Goal: Transaction & Acquisition: Purchase product/service

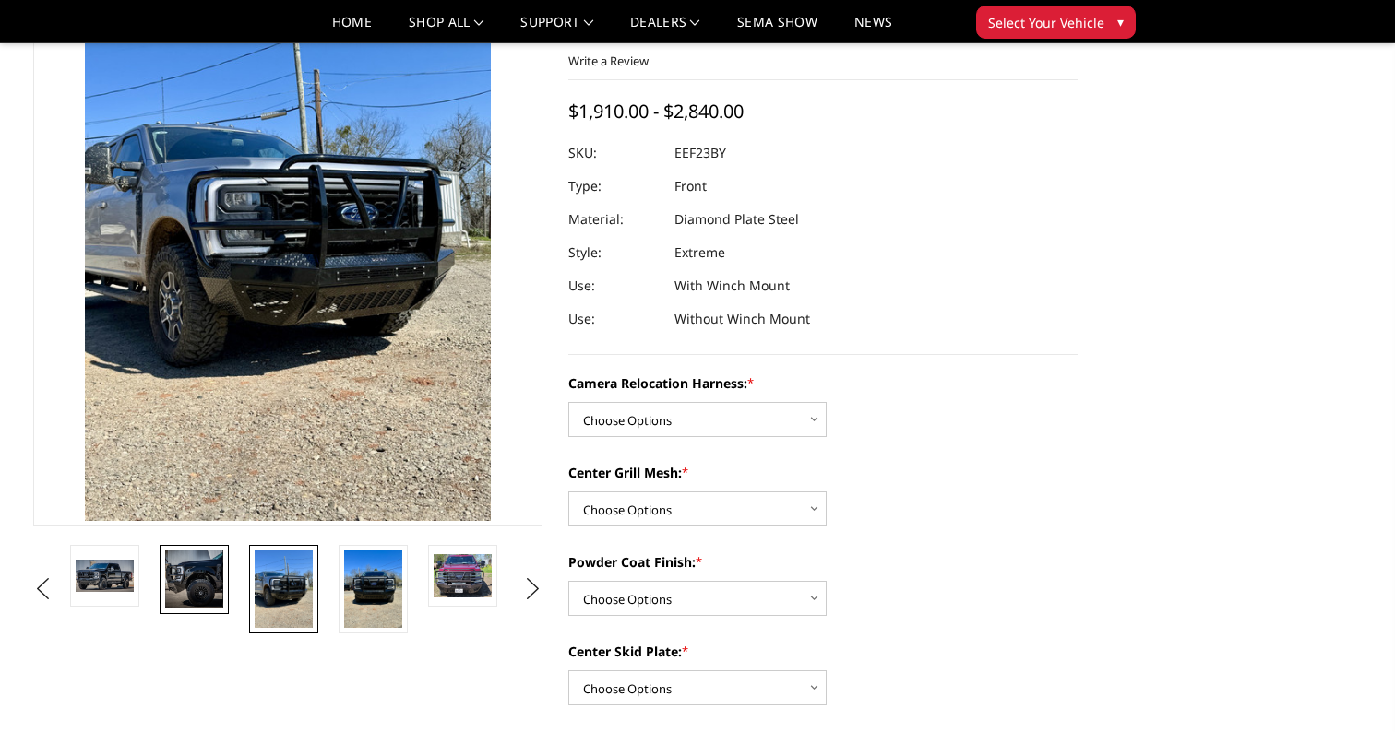
click at [196, 594] on img at bounding box center [194, 580] width 58 height 58
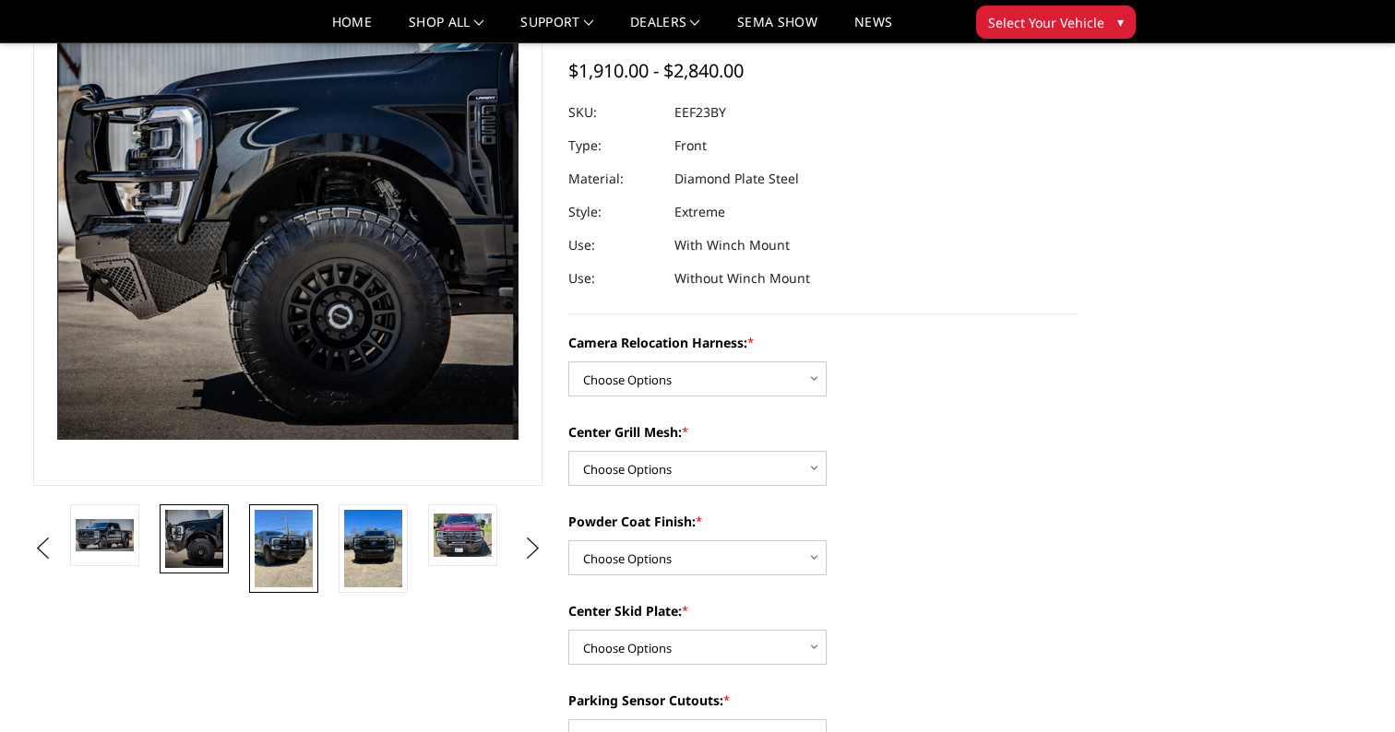
click at [272, 565] on img at bounding box center [284, 548] width 58 height 77
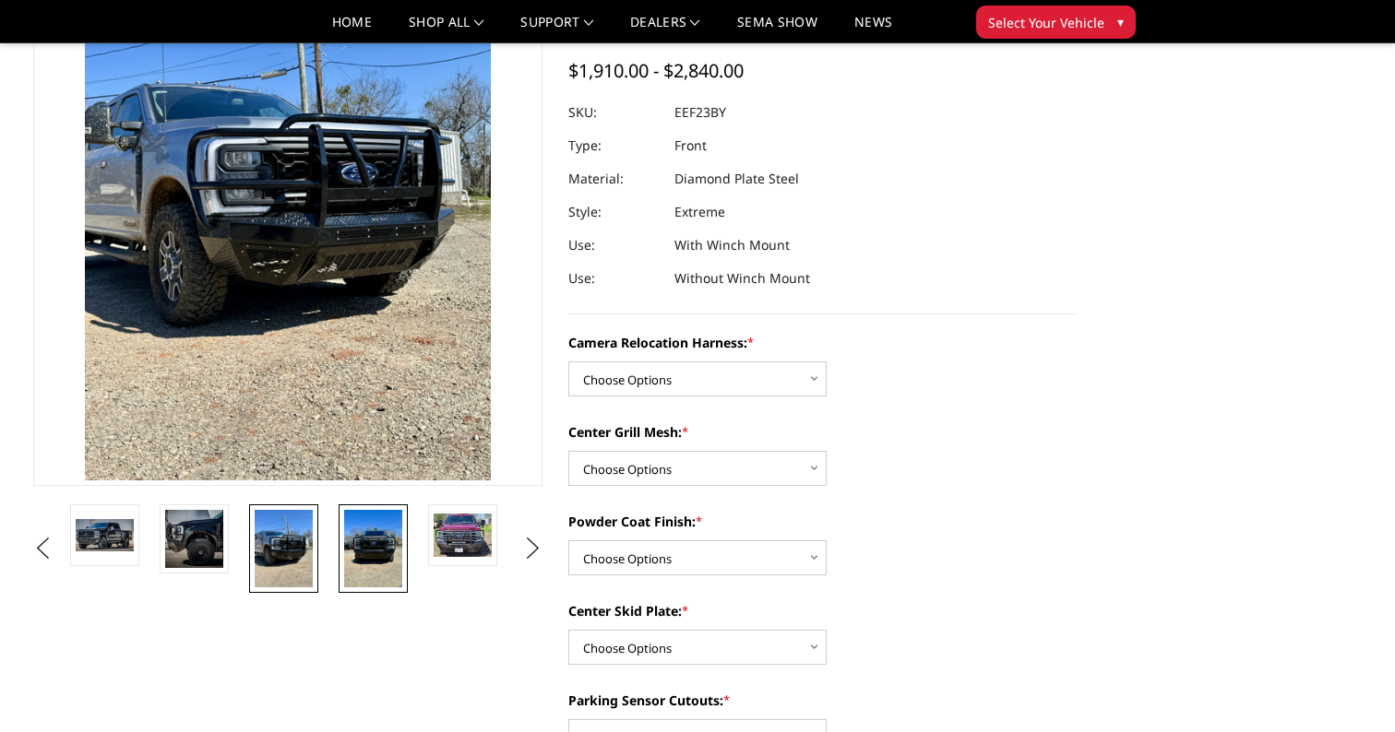
click at [400, 557] on img at bounding box center [373, 548] width 58 height 77
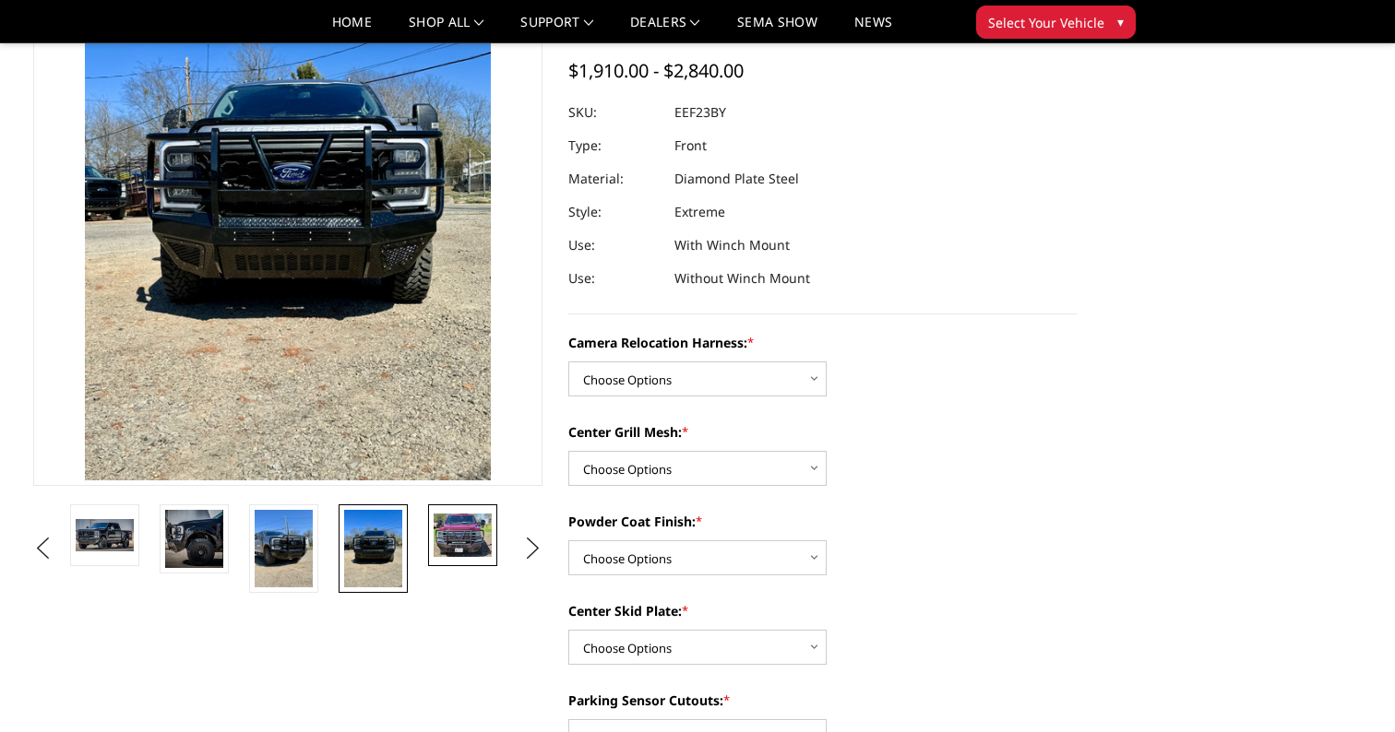
click at [465, 539] on img at bounding box center [462, 535] width 58 height 43
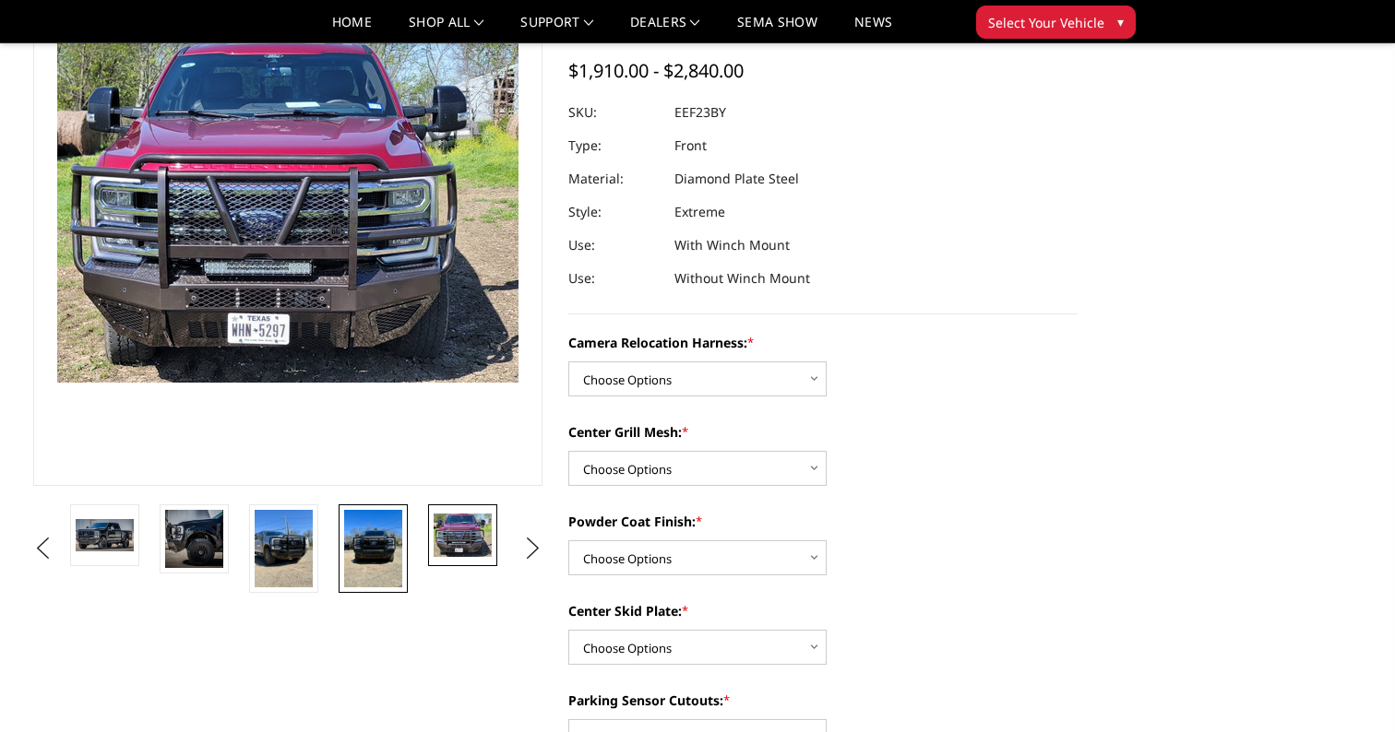
click at [392, 544] on img at bounding box center [373, 548] width 58 height 77
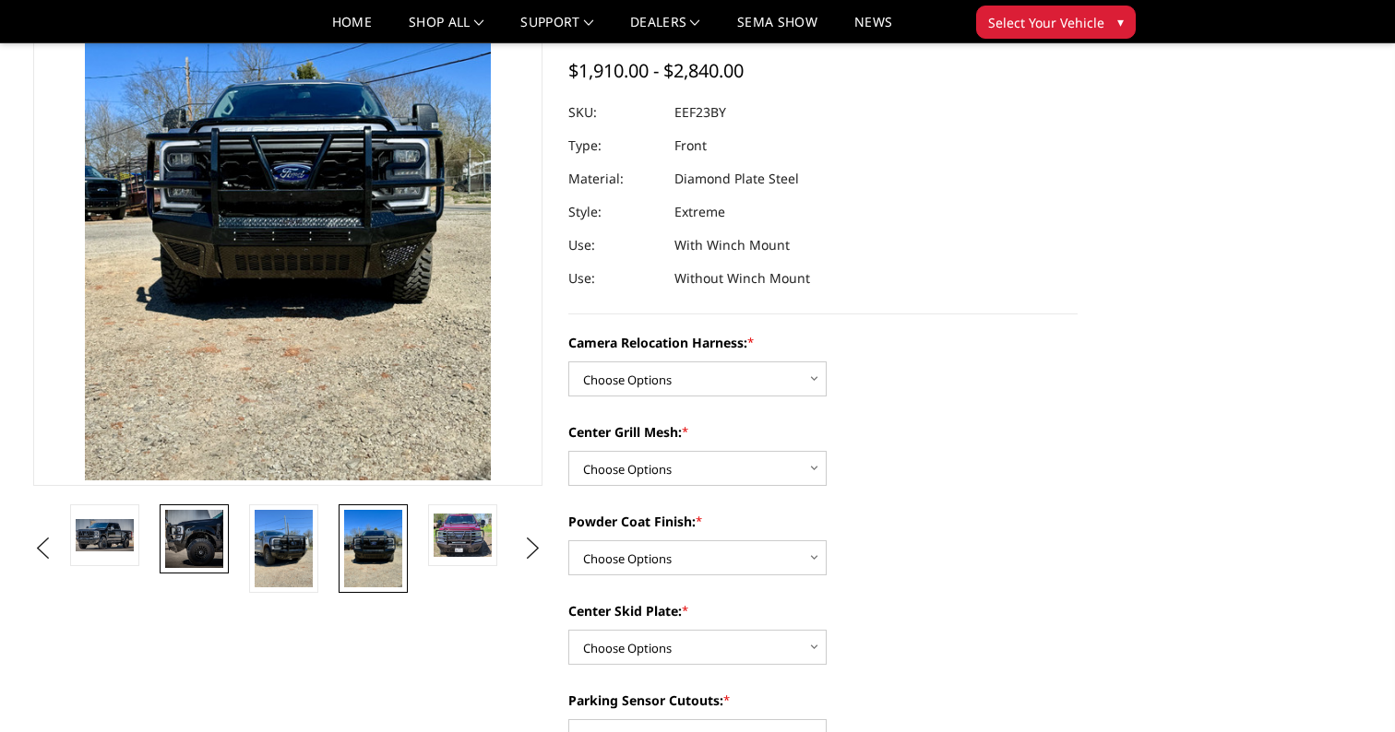
click at [196, 536] on img at bounding box center [194, 539] width 58 height 58
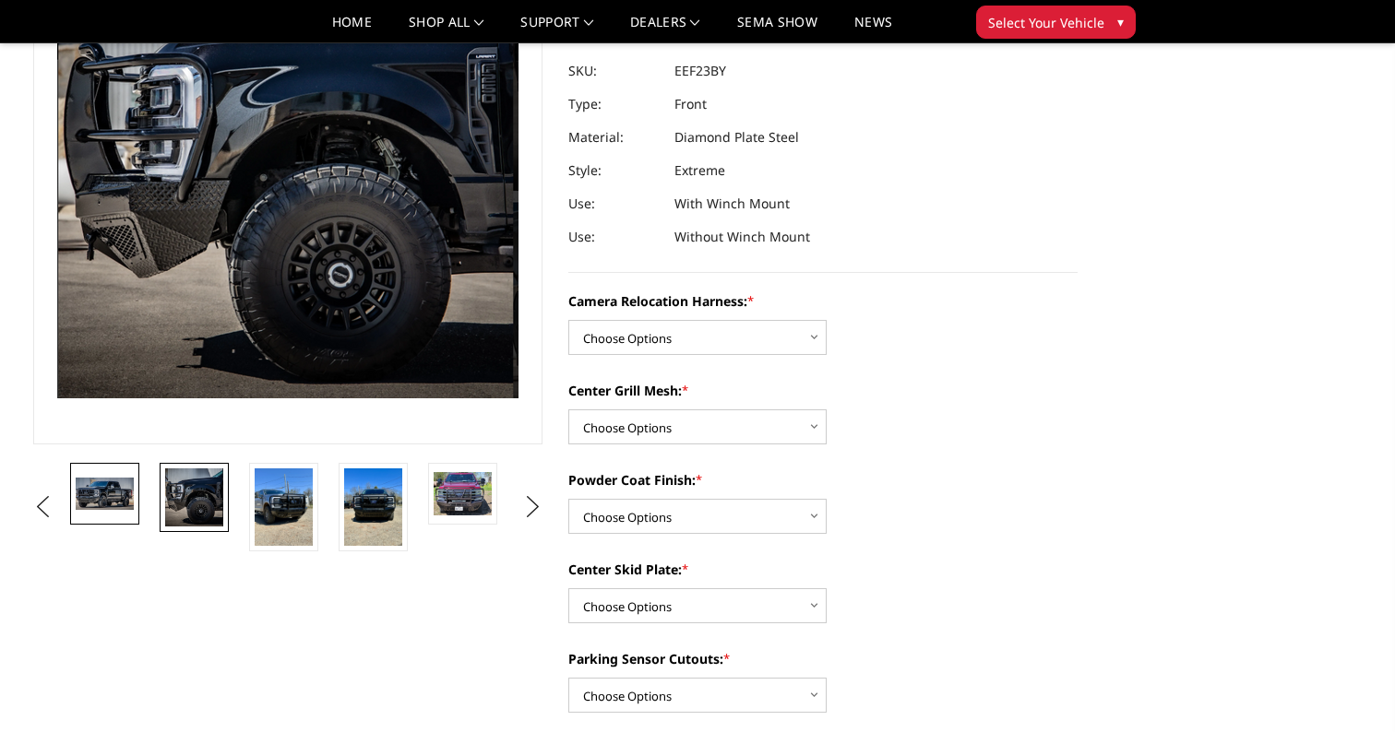
click at [122, 504] on img at bounding box center [105, 493] width 58 height 31
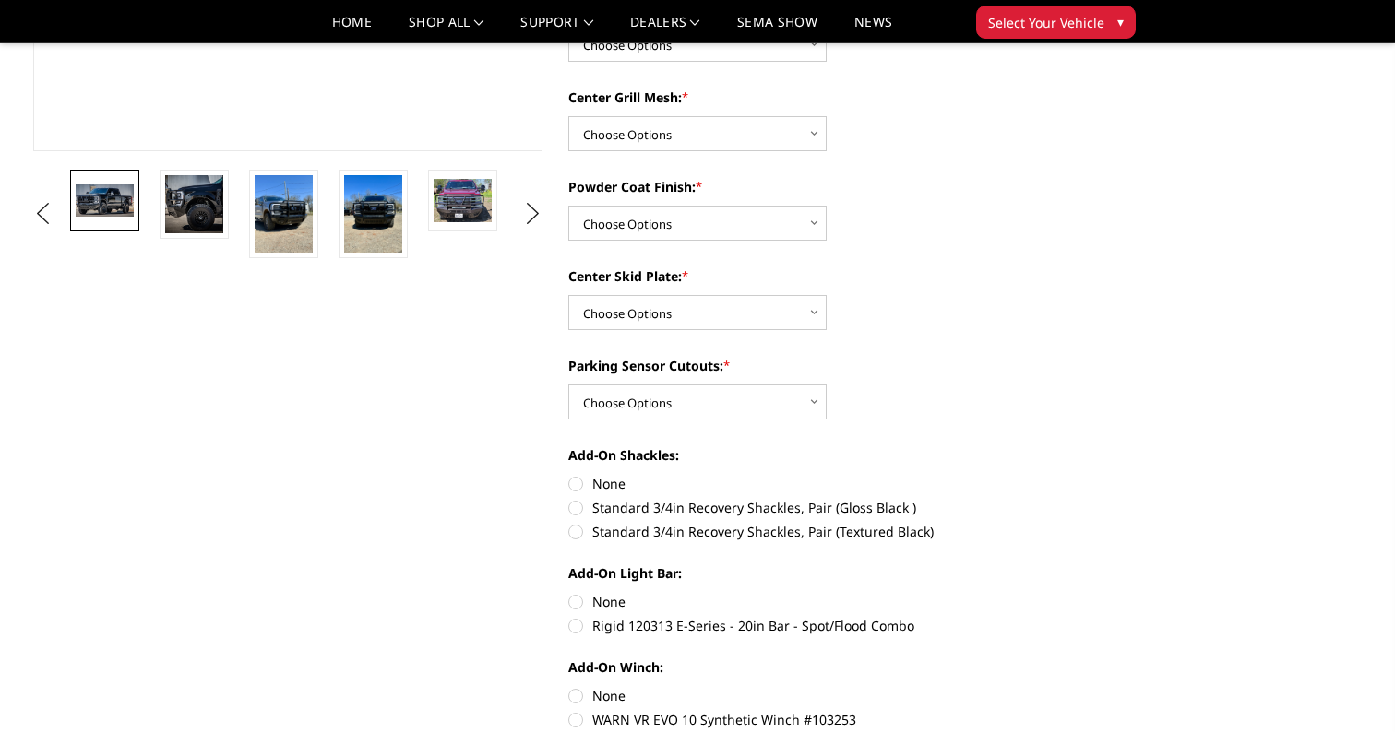
scroll to position [498, 0]
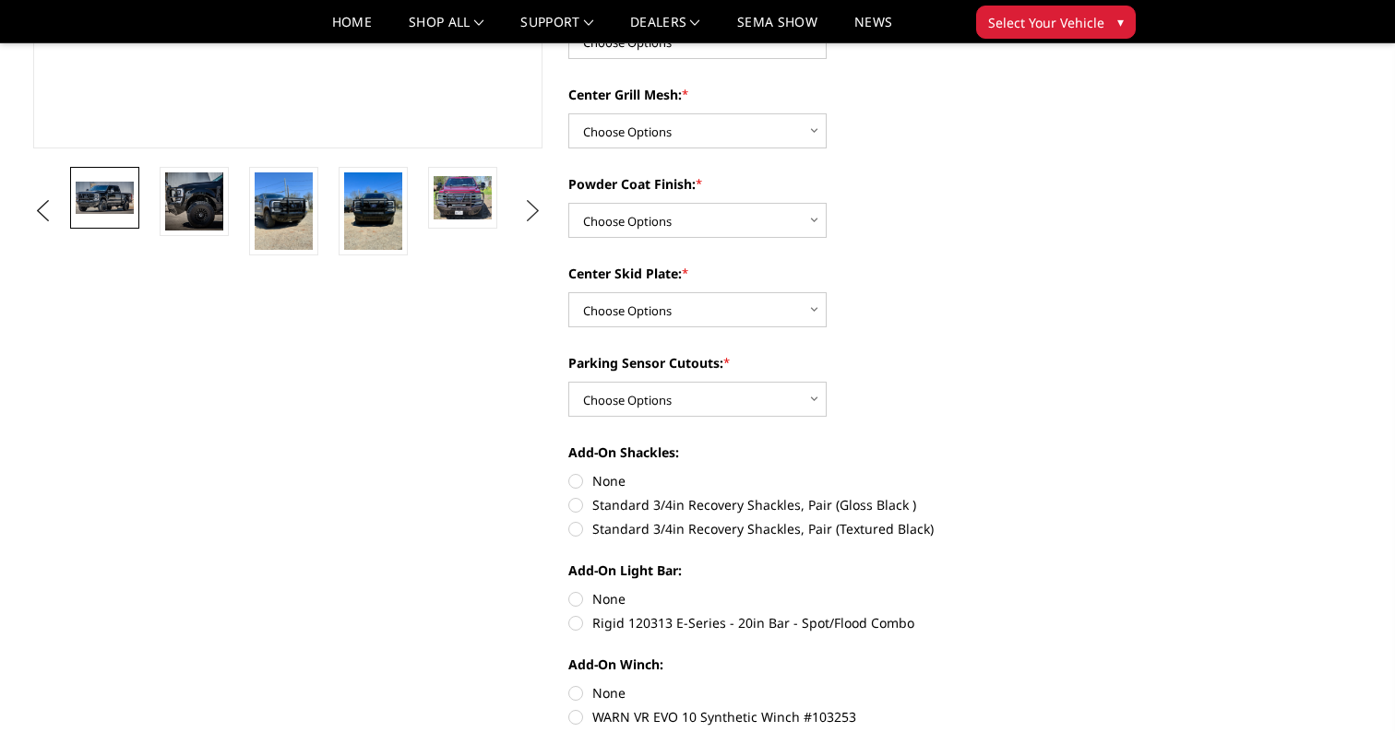
click at [533, 207] on button "Next" at bounding box center [533, 211] width 28 height 28
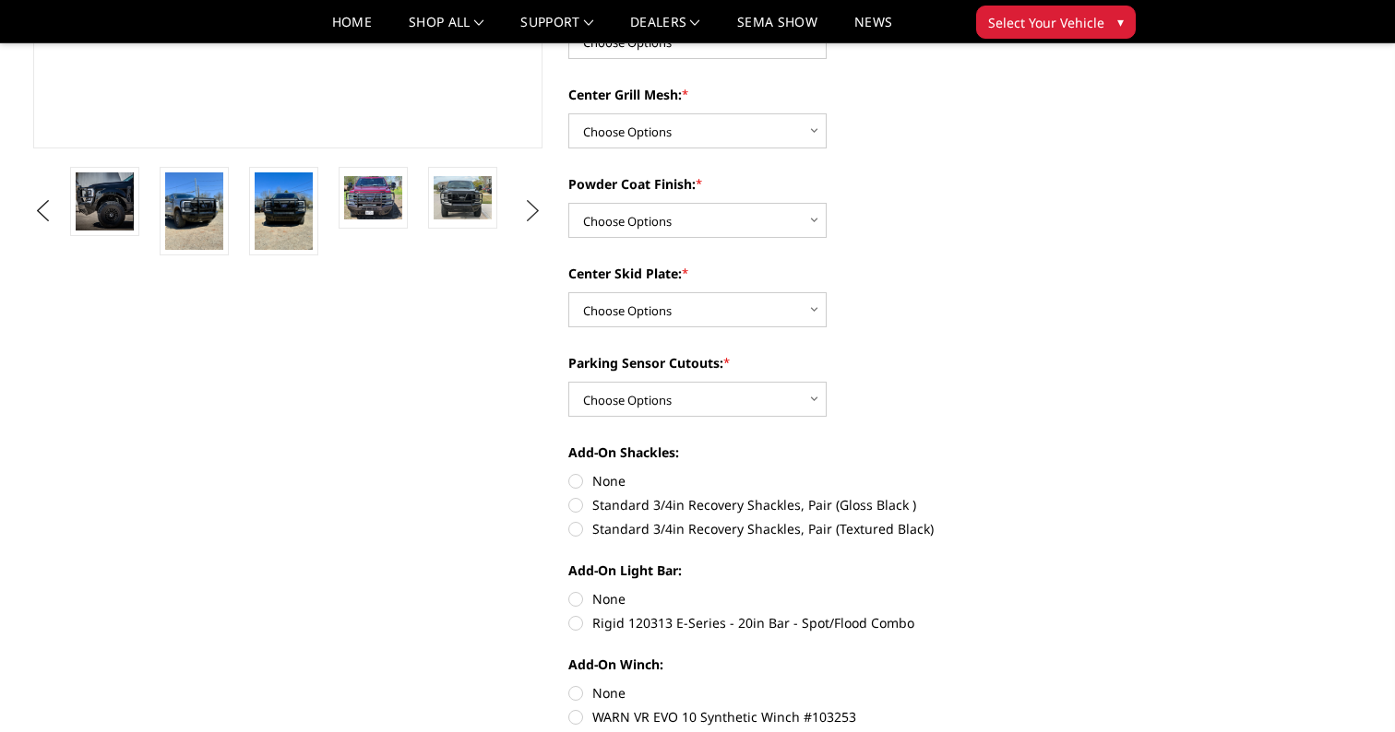
click at [533, 207] on button "Next" at bounding box center [533, 211] width 28 height 28
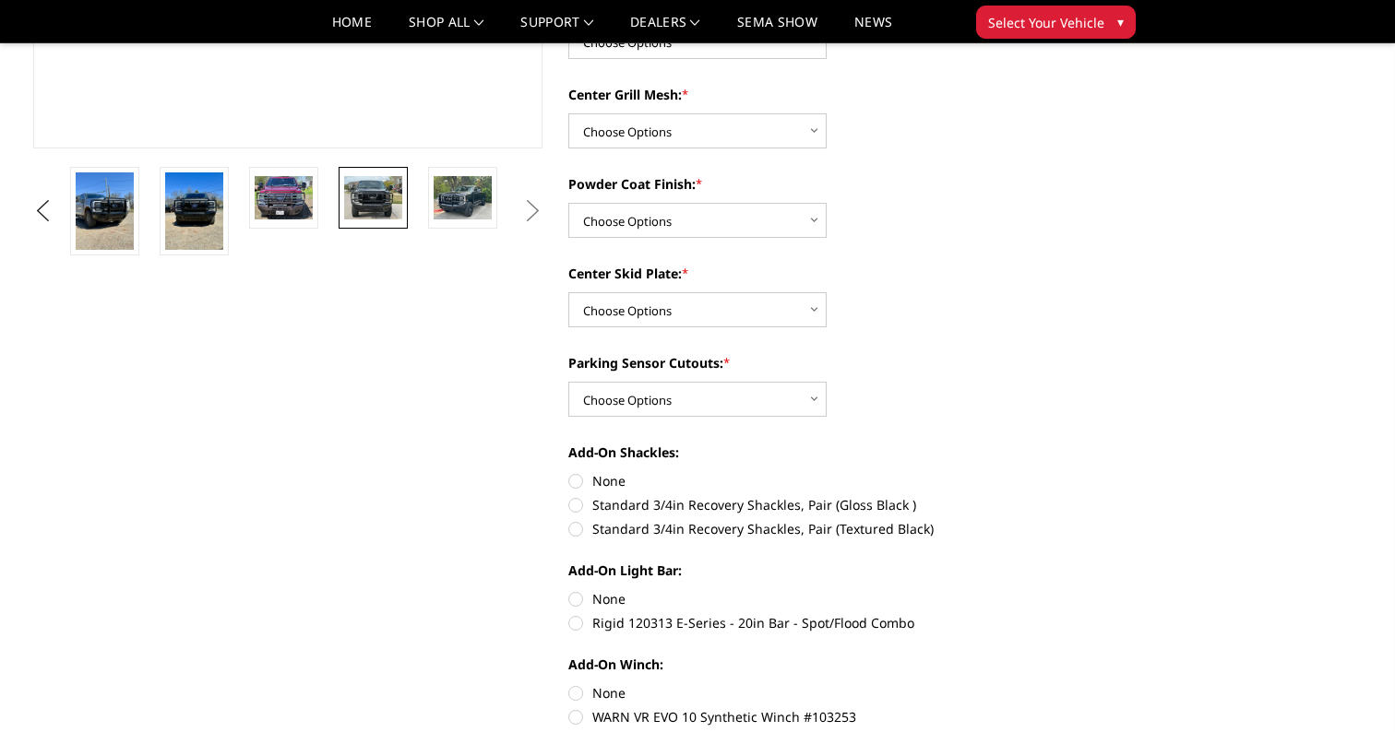
click at [379, 184] on img at bounding box center [373, 197] width 58 height 43
click at [461, 196] on img at bounding box center [462, 197] width 58 height 43
click at [376, 207] on img at bounding box center [373, 197] width 58 height 43
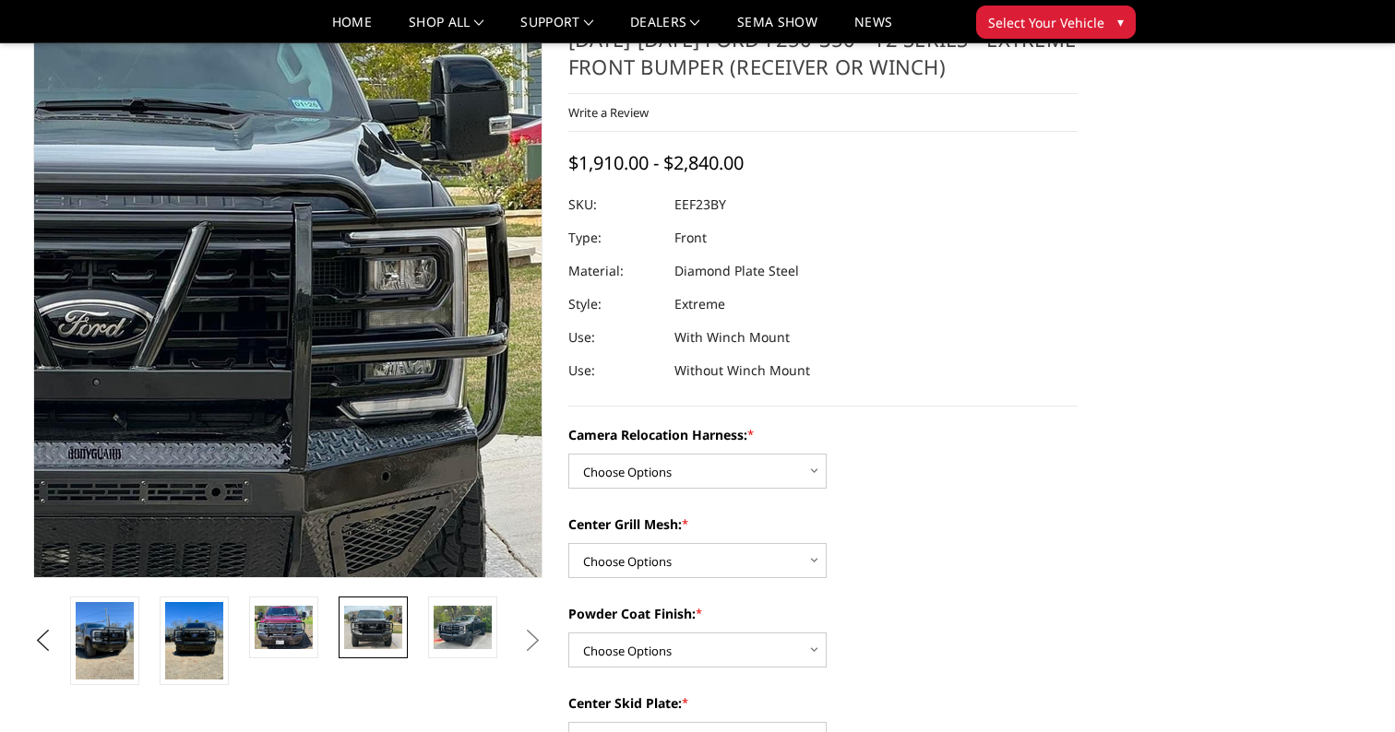
scroll to position [56, 0]
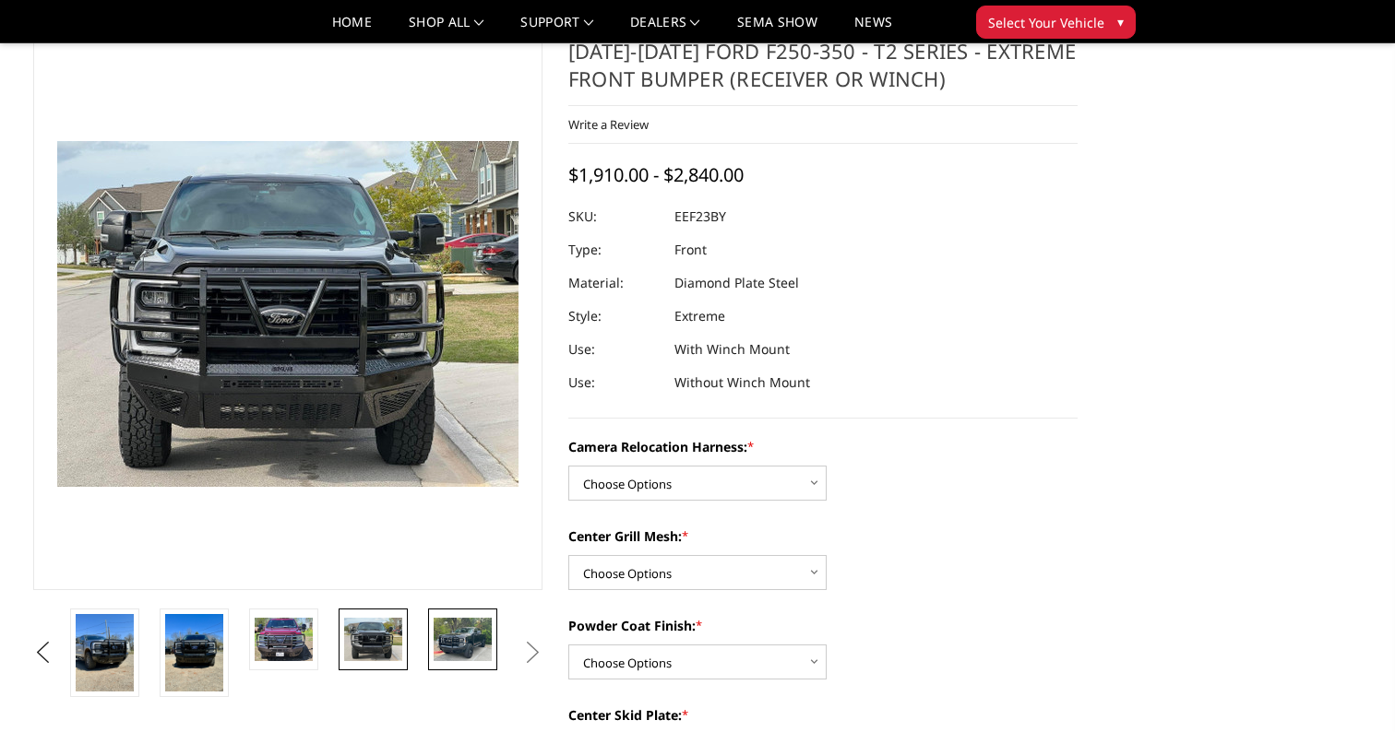
click at [453, 637] on img at bounding box center [462, 639] width 58 height 43
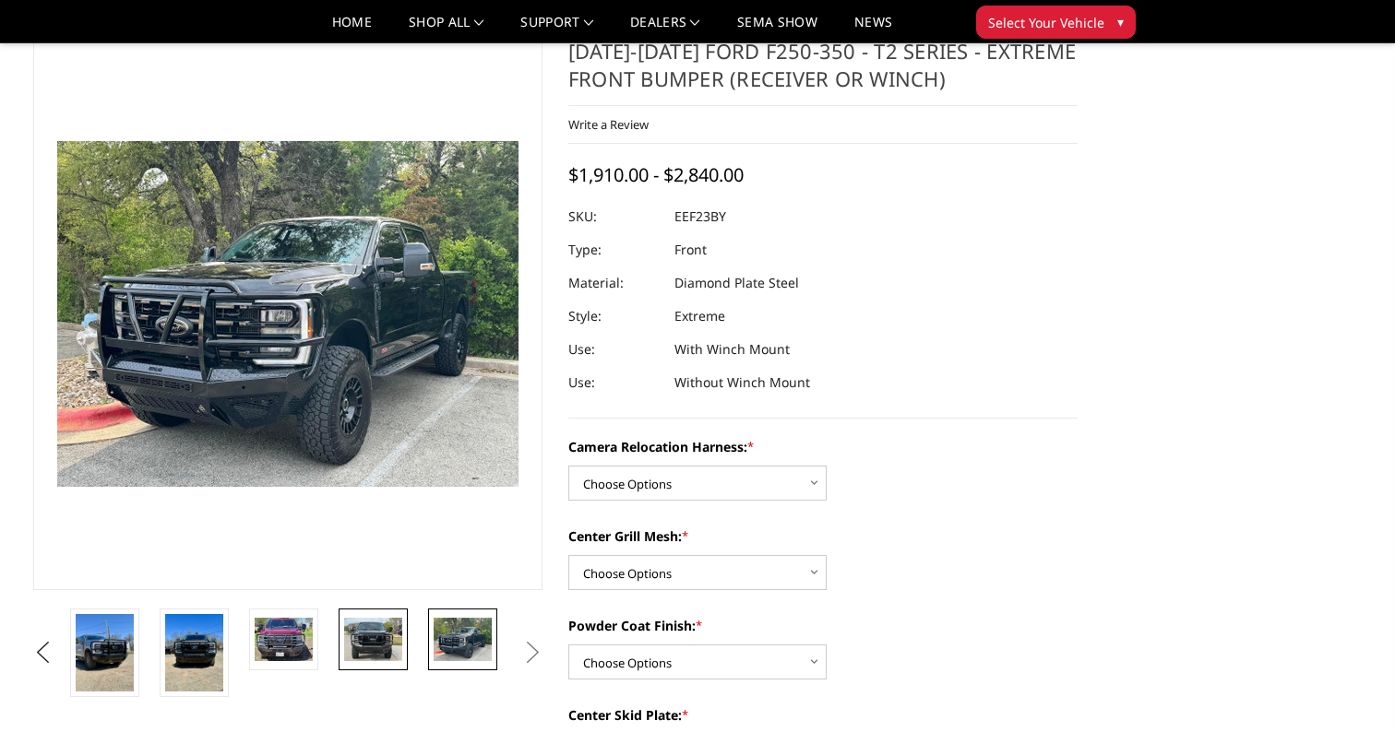
click at [387, 639] on img at bounding box center [373, 639] width 58 height 43
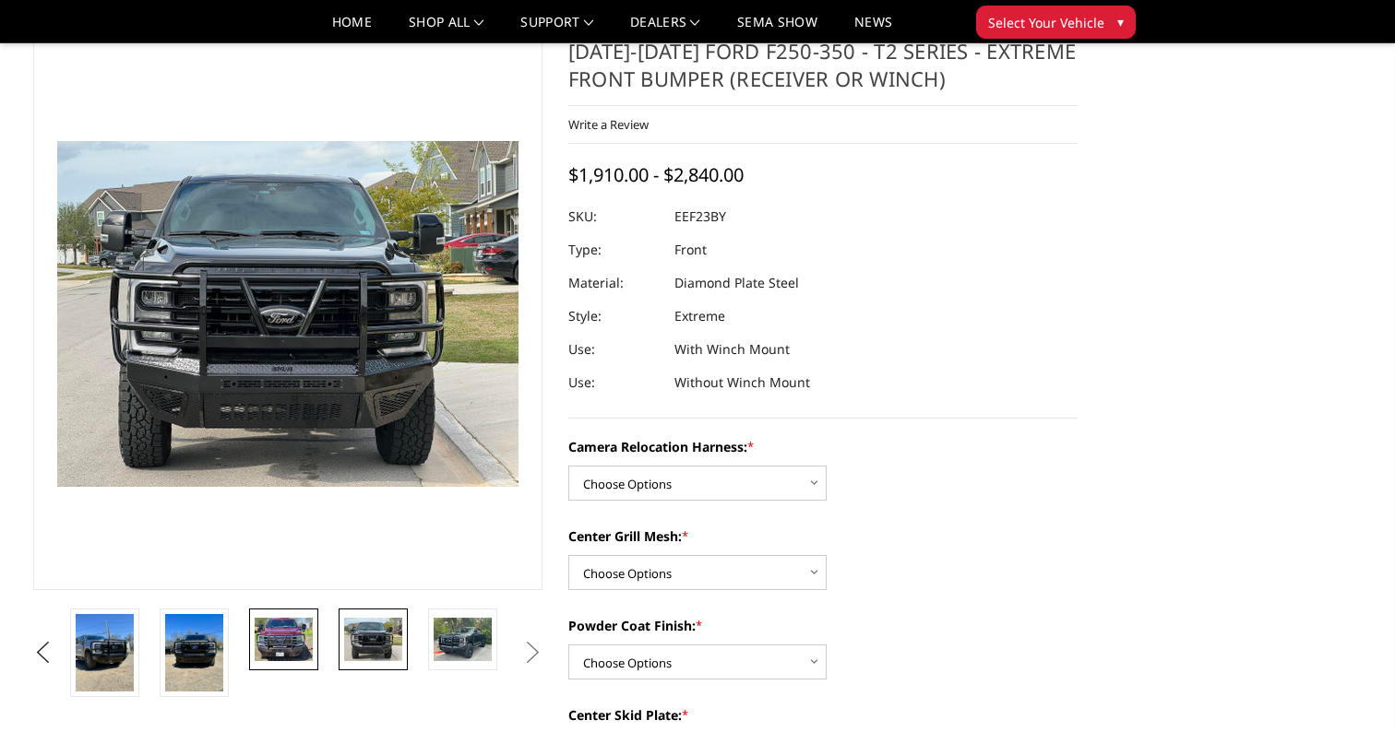
click at [316, 635] on link at bounding box center [283, 640] width 69 height 62
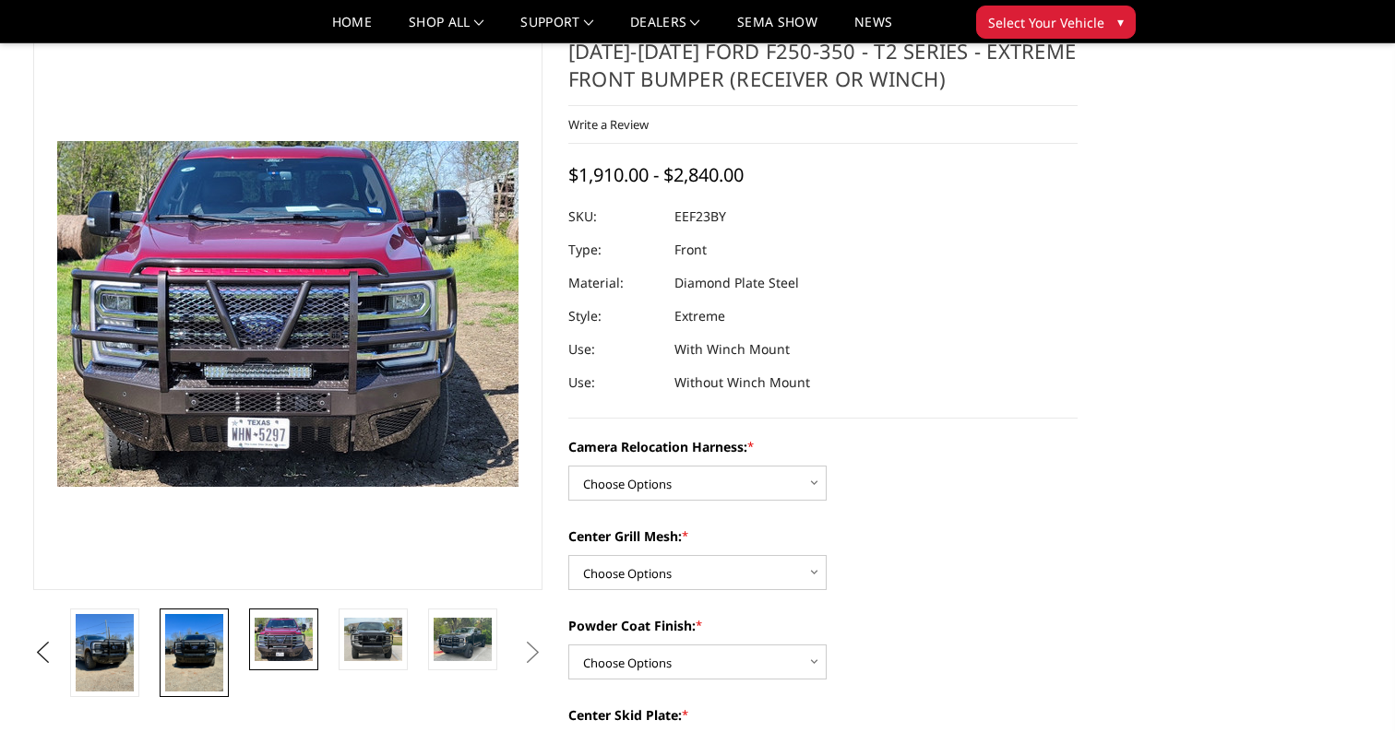
click at [214, 644] on img at bounding box center [194, 652] width 58 height 77
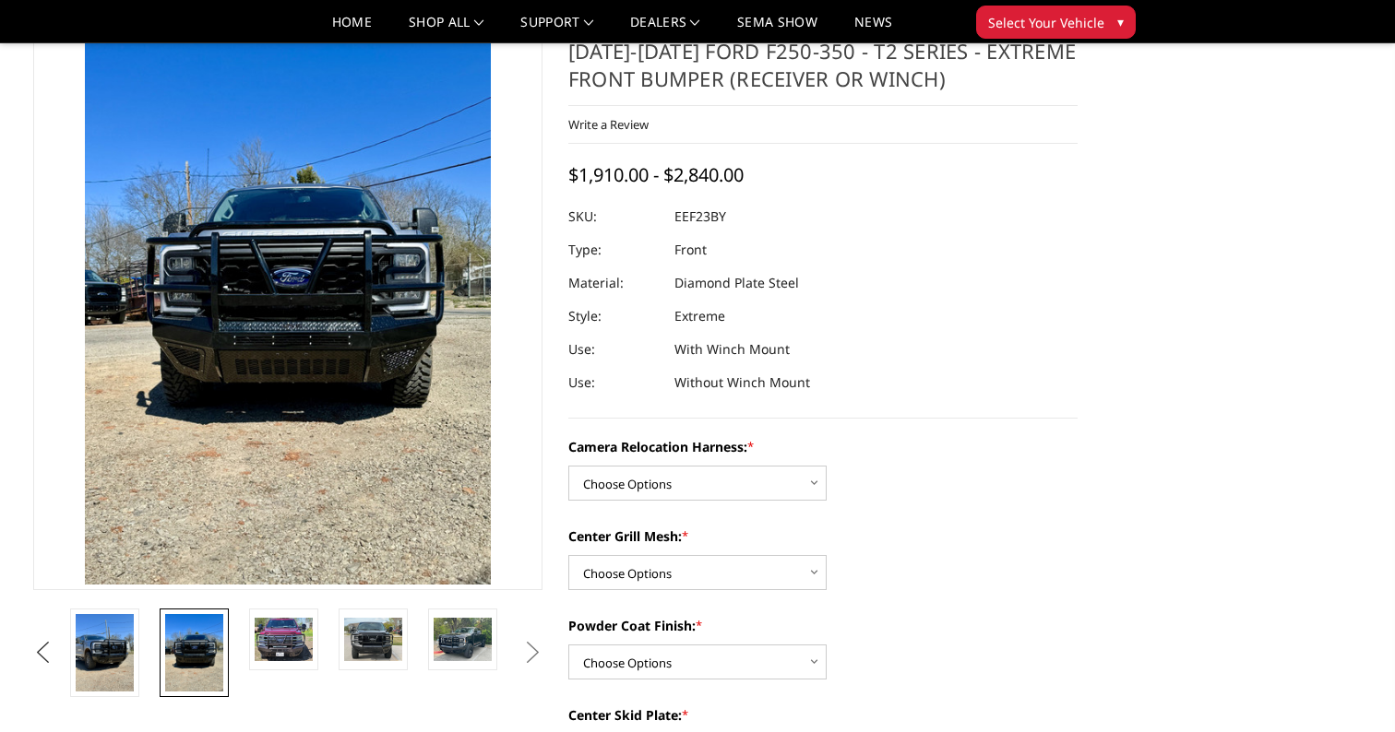
click at [56, 646] on button "Previous" at bounding box center [43, 653] width 28 height 28
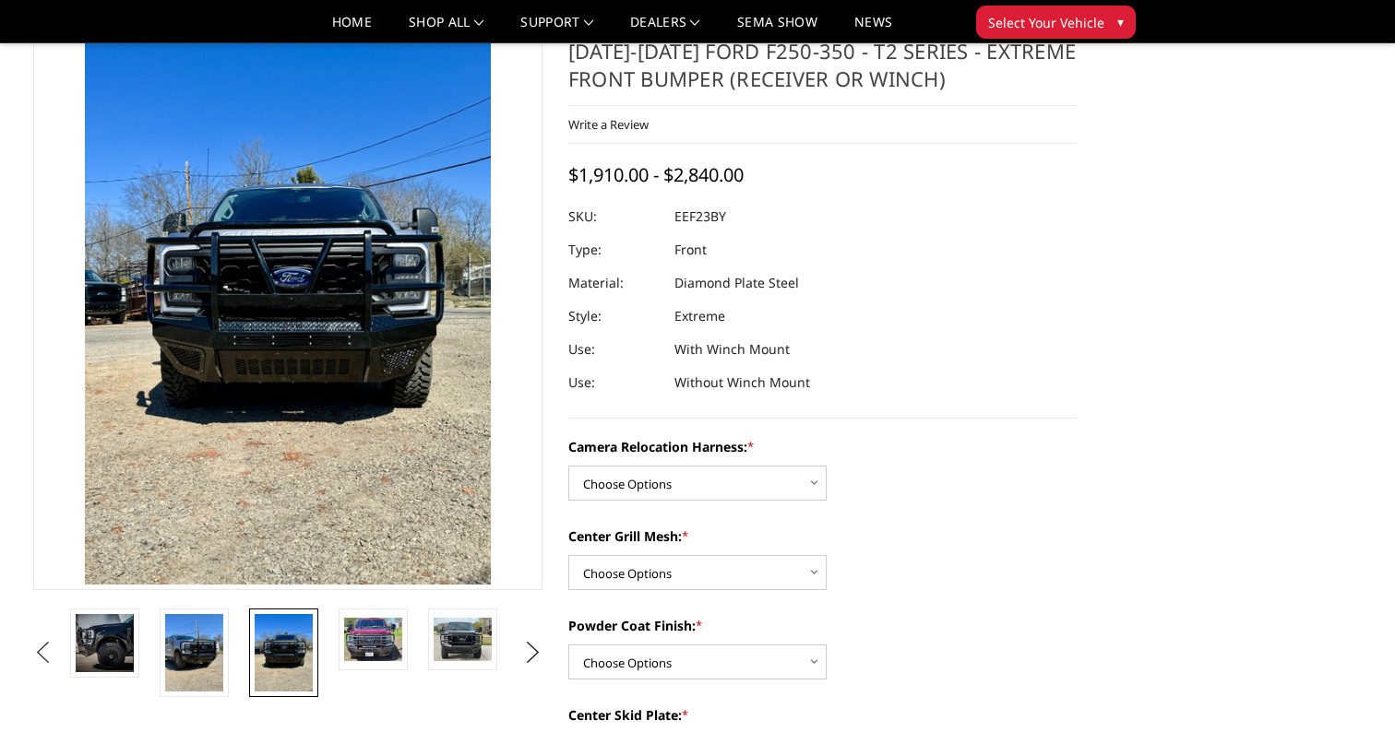
click at [56, 646] on button "Previous" at bounding box center [43, 653] width 28 height 28
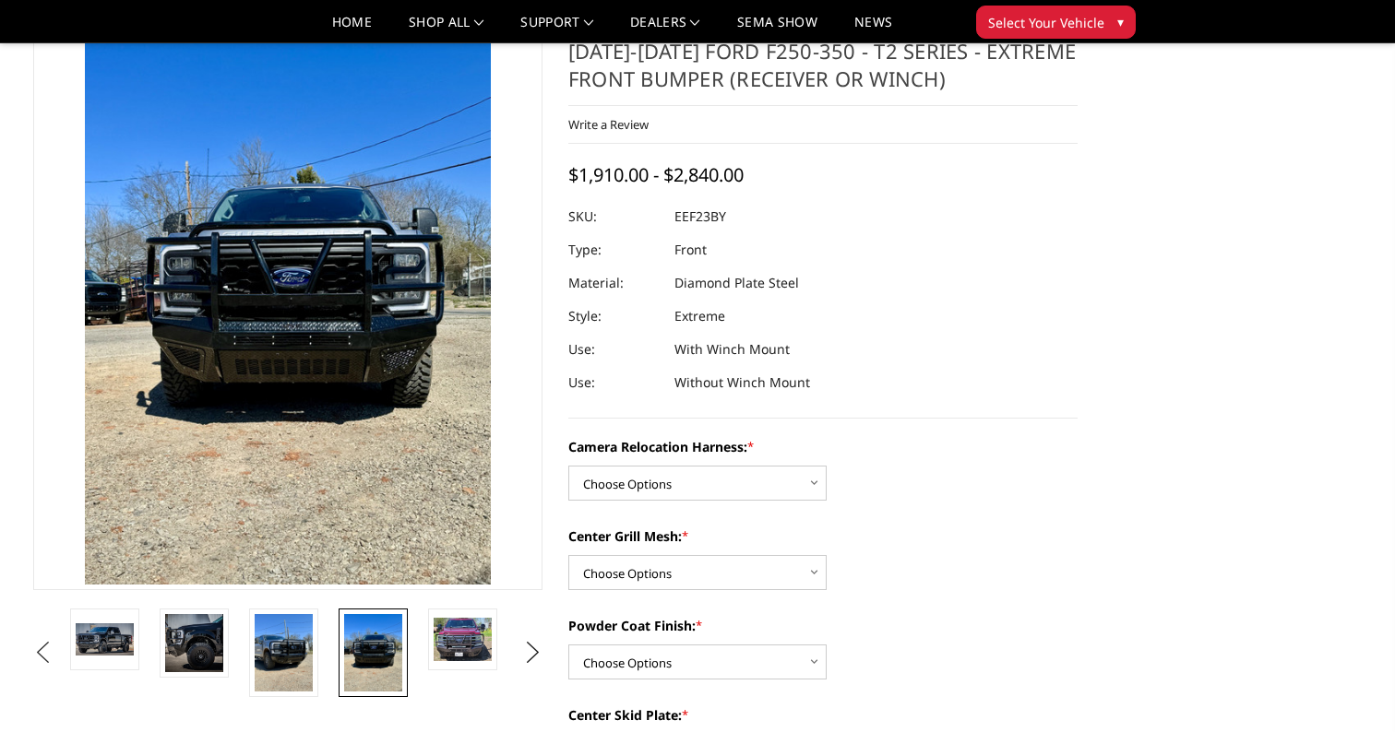
click at [56, 646] on button "Previous" at bounding box center [43, 653] width 28 height 28
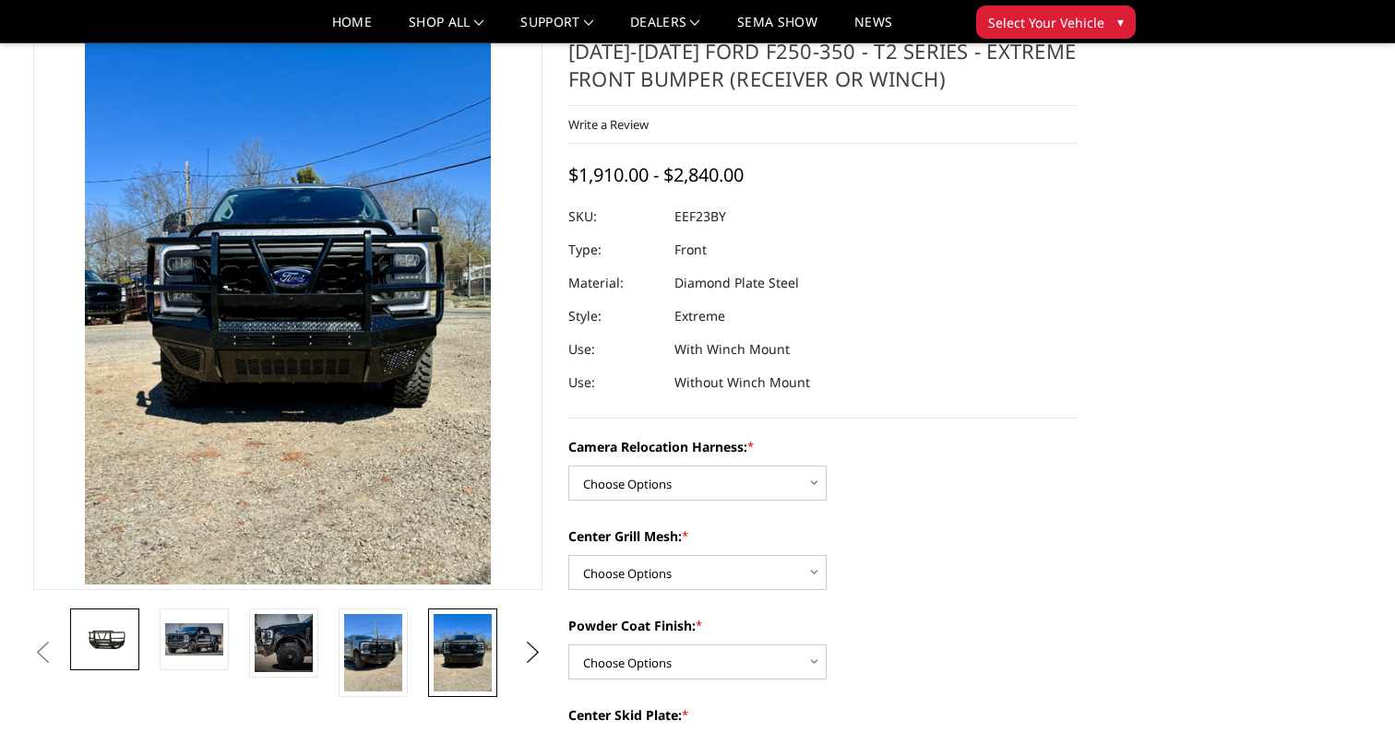
click at [103, 634] on img at bounding box center [105, 639] width 58 height 32
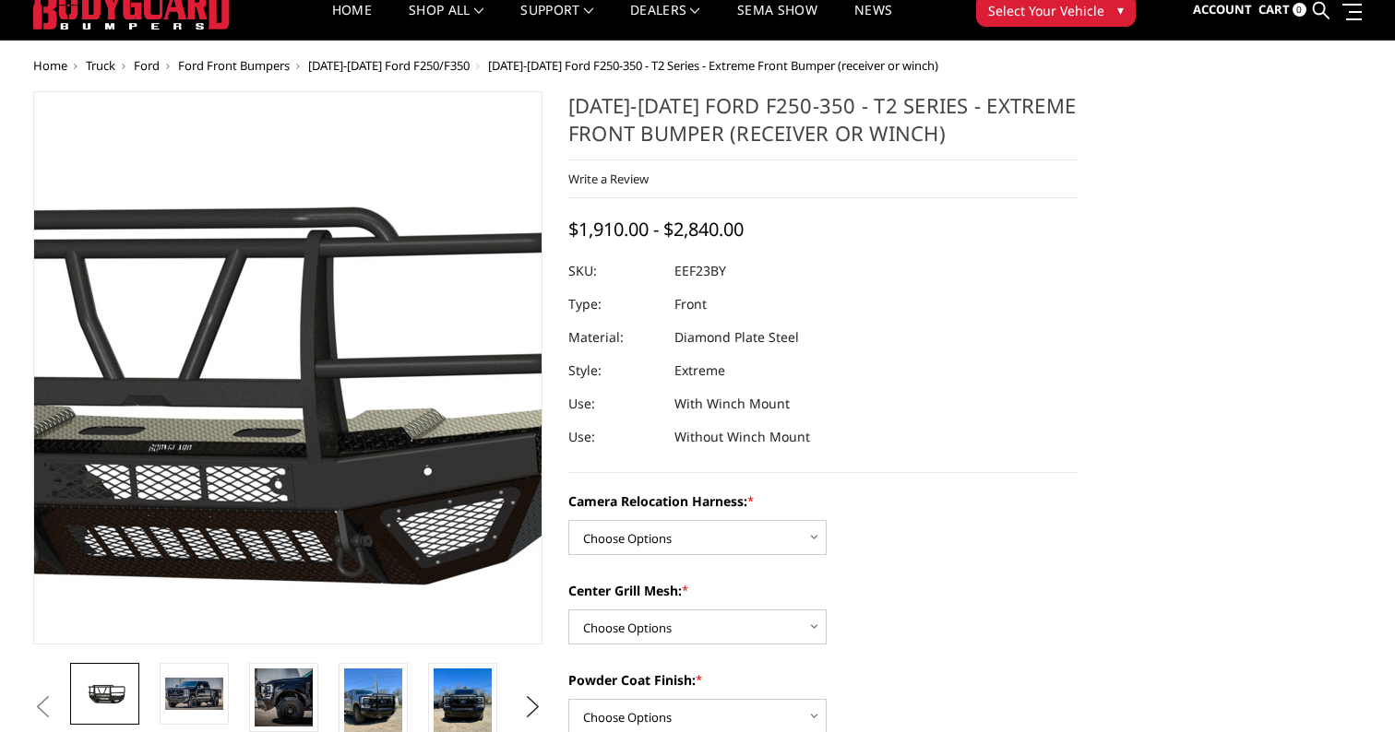
scroll to position [0, 0]
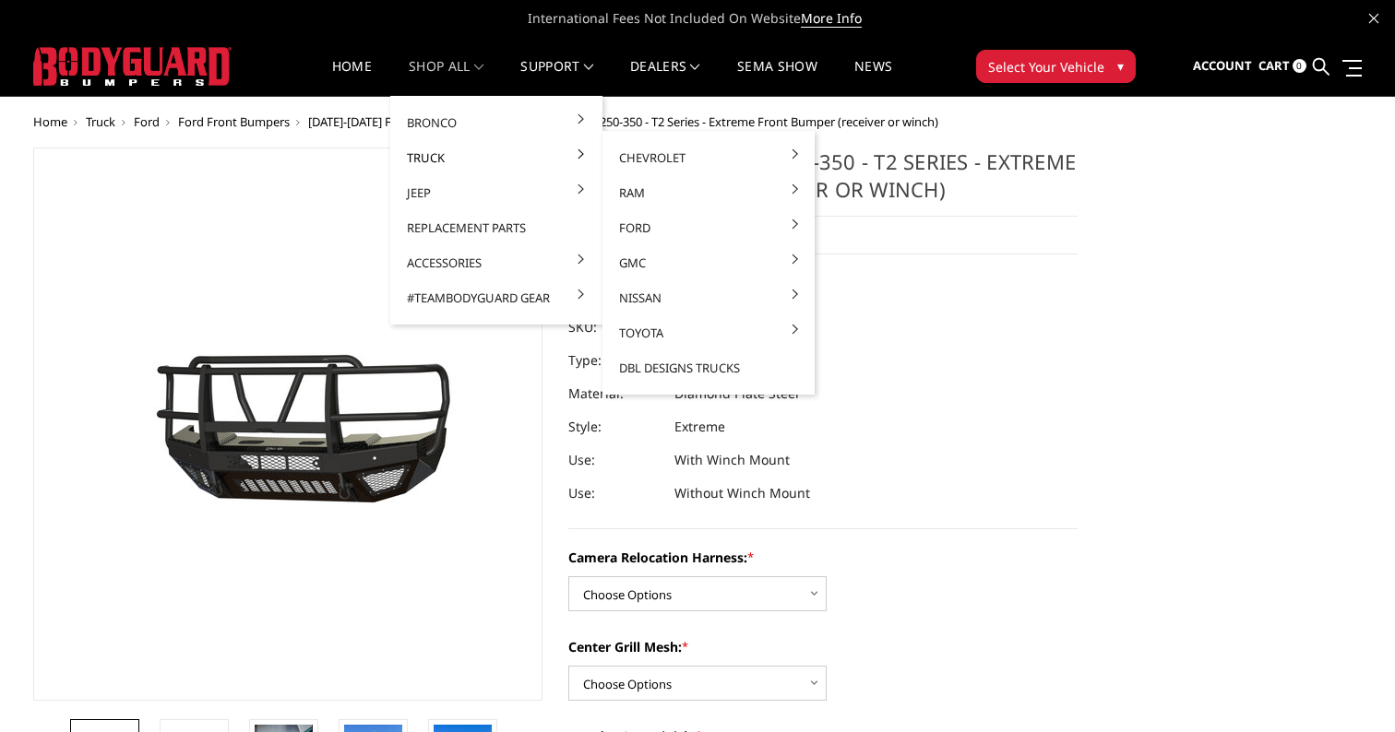
click at [433, 162] on link "Truck" at bounding box center [496, 157] width 197 height 35
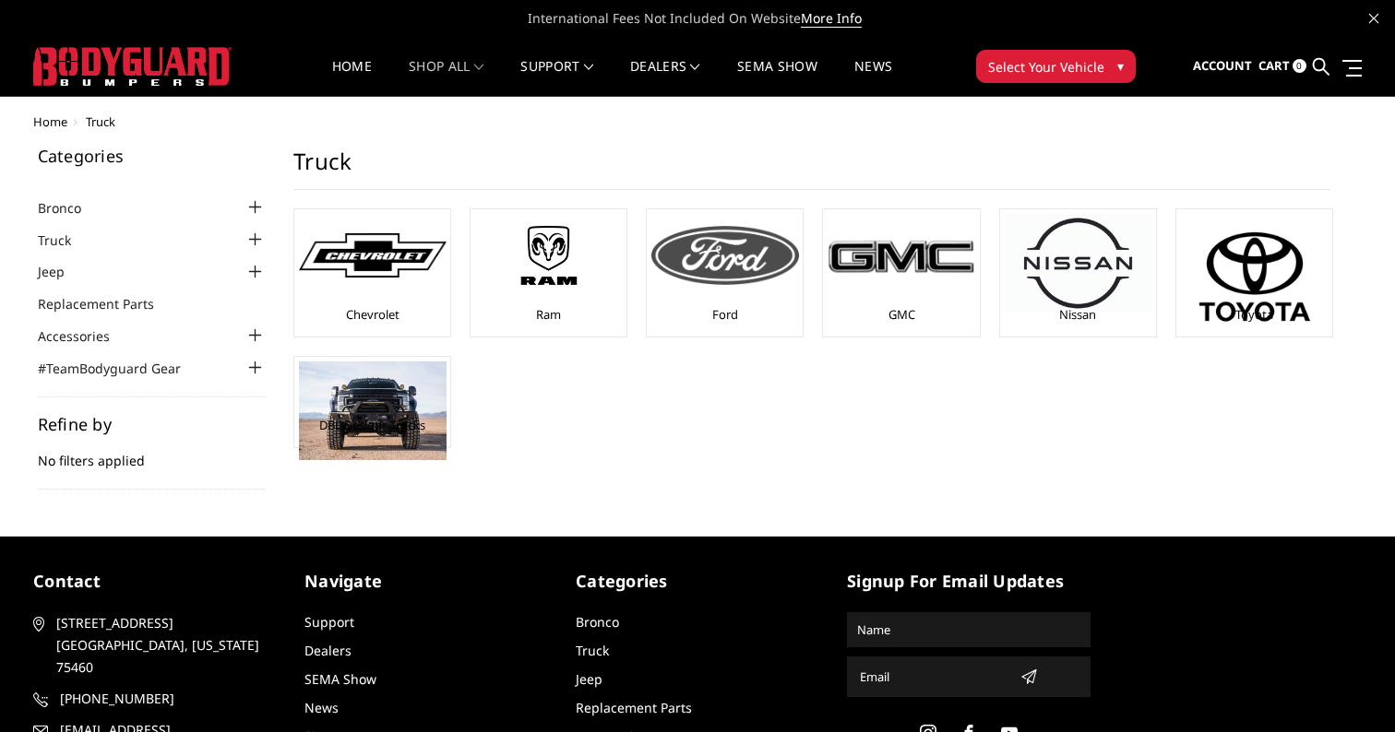
click at [707, 264] on img at bounding box center [725, 255] width 148 height 59
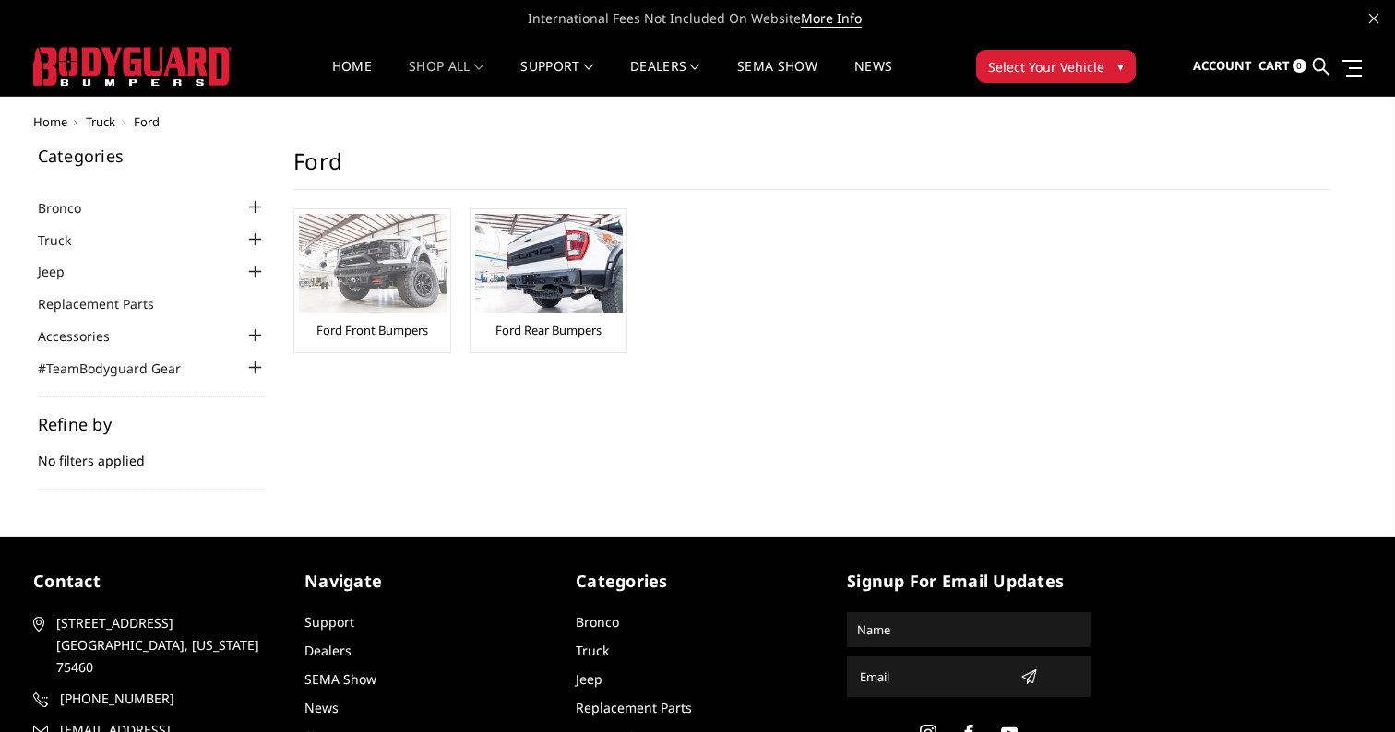
click at [363, 255] on img at bounding box center [373, 263] width 148 height 99
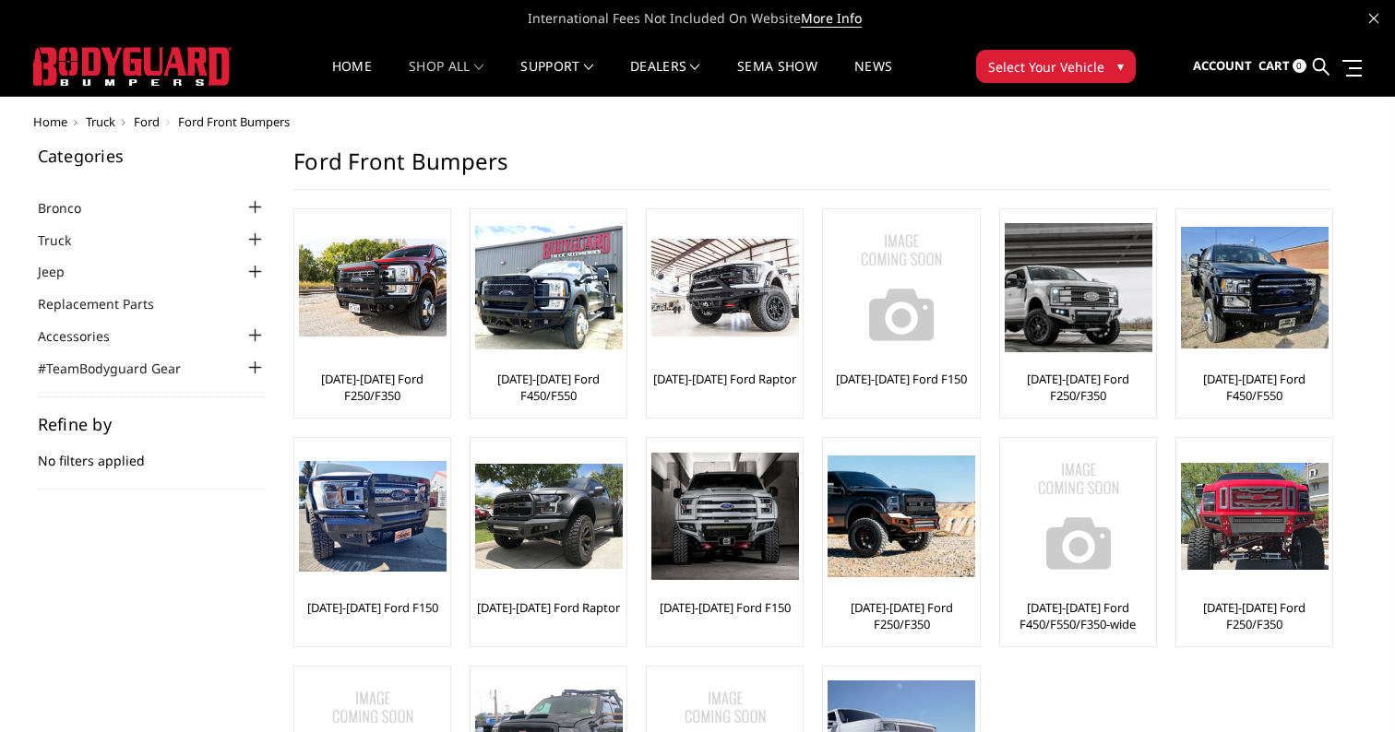
click at [1112, 75] on button "Select Your Vehicle ▾" at bounding box center [1056, 66] width 160 height 33
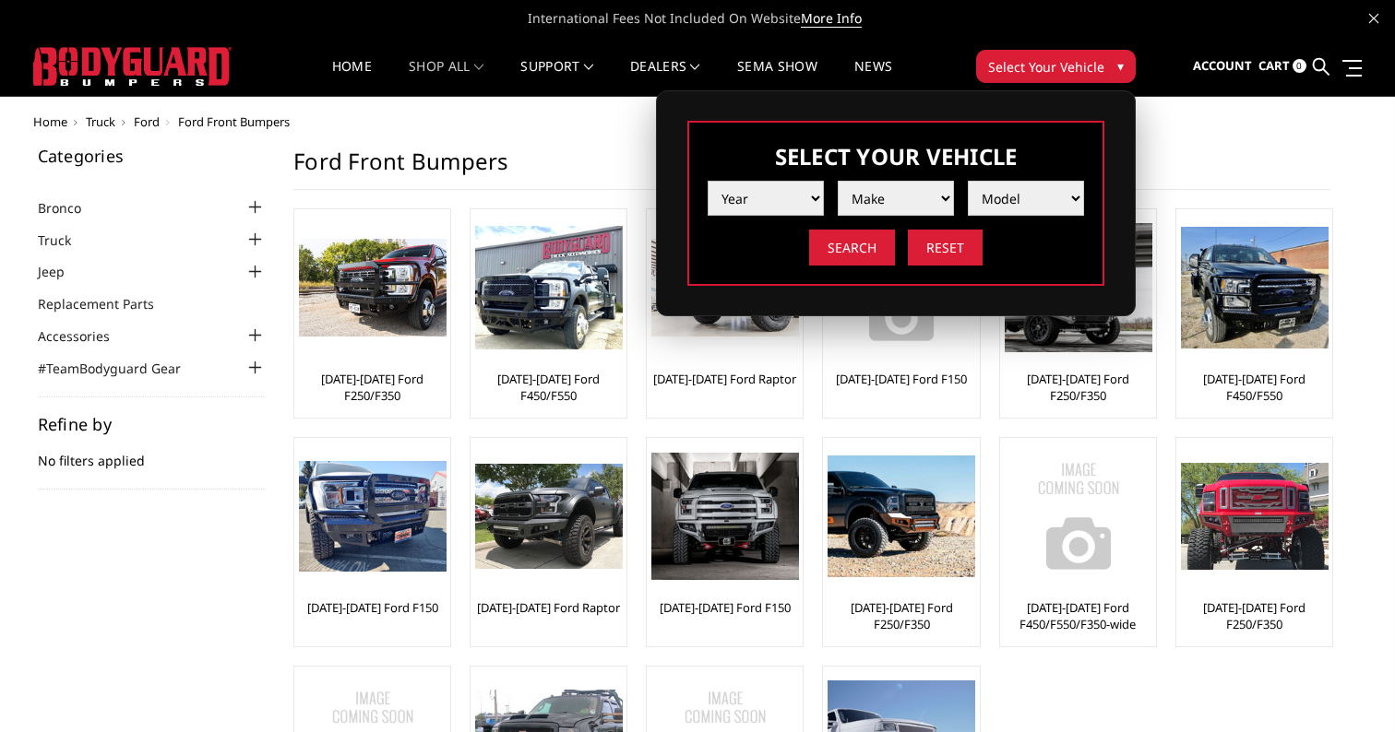
click at [818, 196] on select "Year 2025 2024 2023 2022 2021 2020 2019 2018 2017 2016 2015 2014 2013 2012 2011…" at bounding box center [765, 198] width 116 height 35
select select "yr_2023"
click at [707, 181] on select "Year 2025 2024 2023 2022 2021 2020 2019 2018 2017 2016 2015 2014 2013 2012 2011…" at bounding box center [765, 198] width 116 height 35
click at [949, 197] on select "Make Chevrolet Ford GMC Ram Toyota" at bounding box center [895, 198] width 116 height 35
select select "mk_ford"
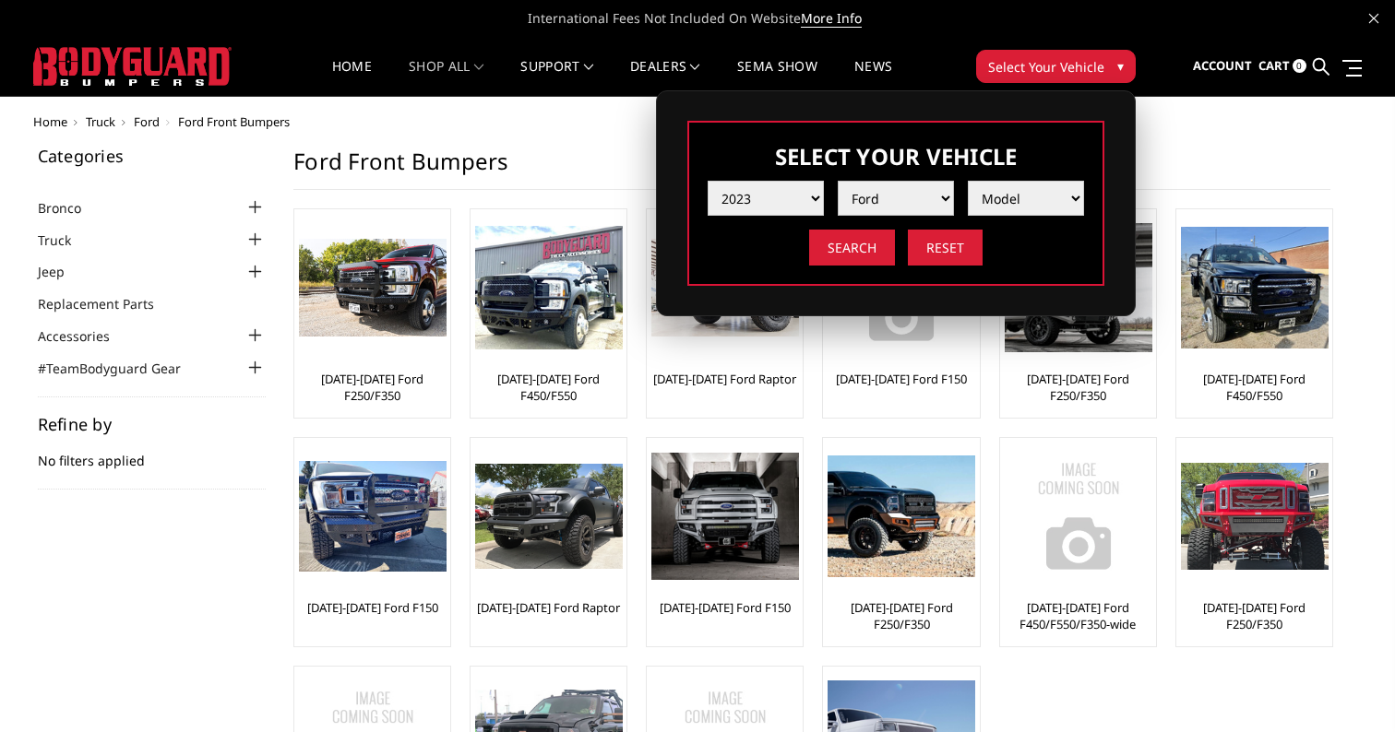
click at [837, 181] on select "Make Chevrolet Ford GMC Ram Toyota" at bounding box center [895, 198] width 116 height 35
click at [1065, 194] on select "Model F150 F150 Raptor F250 / F350 F450 F550" at bounding box center [1025, 198] width 116 height 35
select select "md_f250-f350"
click at [967, 181] on select "Model F150 F150 Raptor F250 / F350 F450 F550" at bounding box center [1025, 198] width 116 height 35
click at [851, 253] on input "Search" at bounding box center [852, 248] width 86 height 36
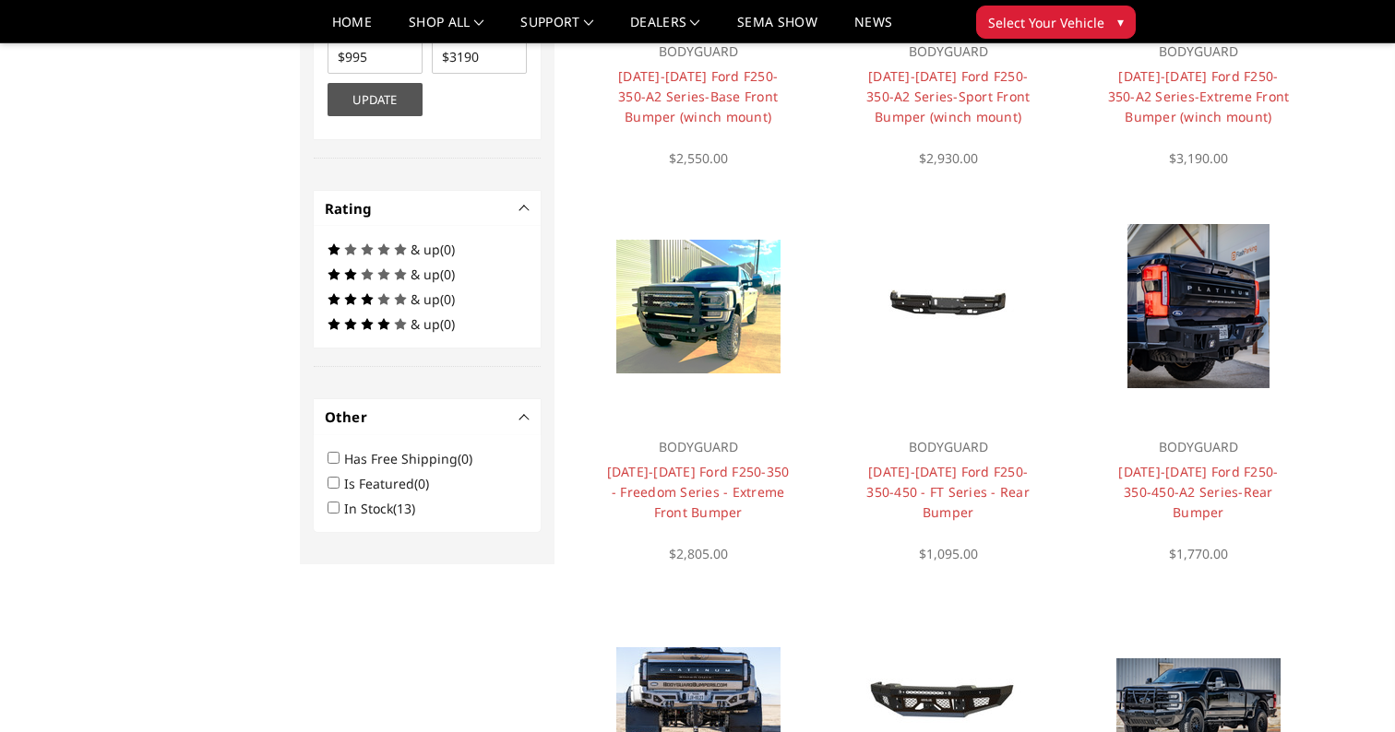
scroll to position [745, 0]
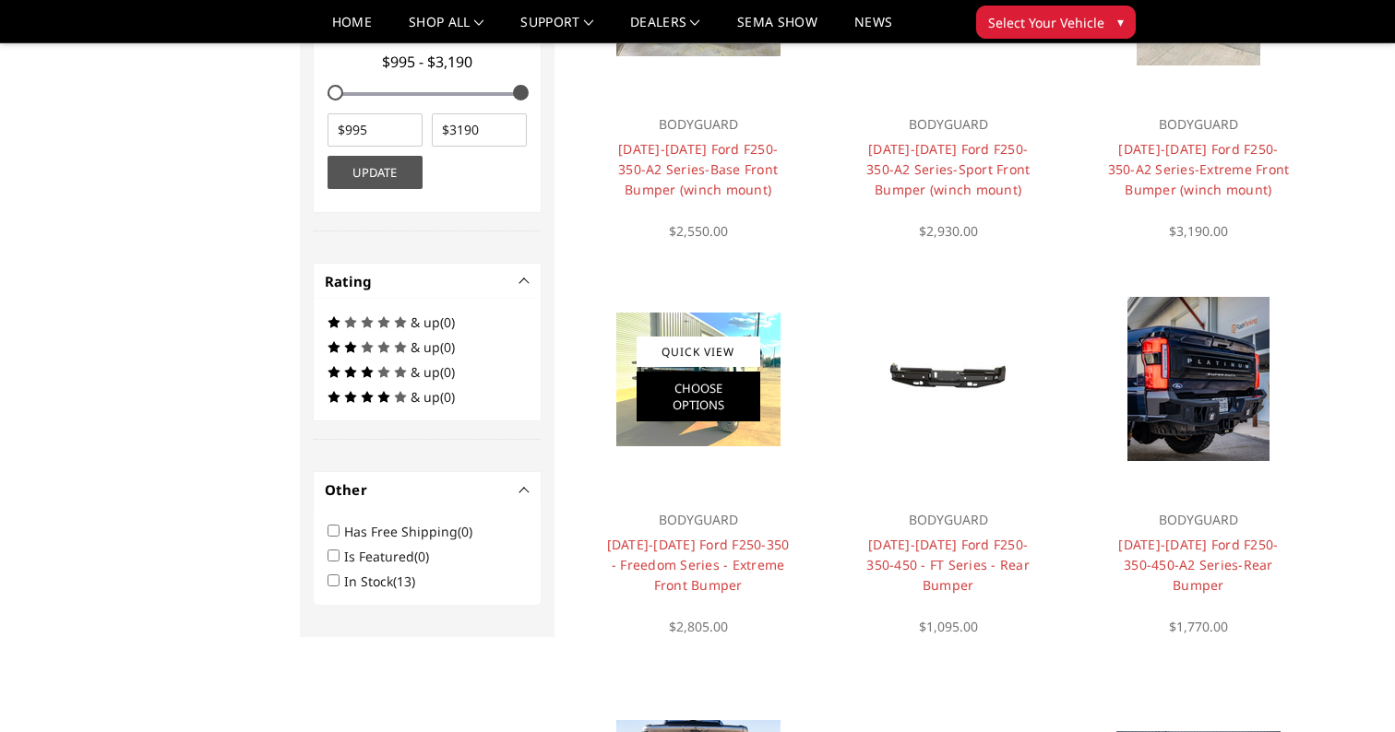
click at [732, 391] on link "Choose Options" at bounding box center [698, 397] width 124 height 50
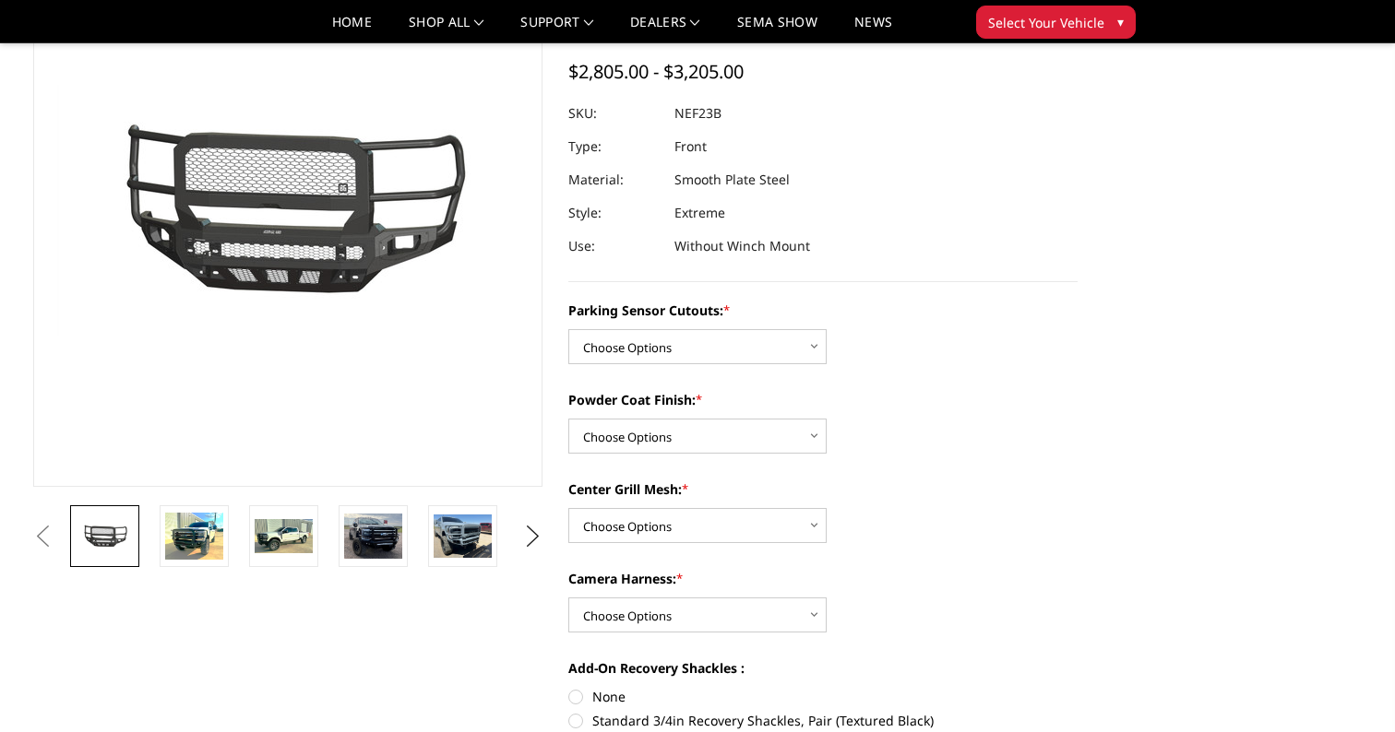
scroll to position [192, 0]
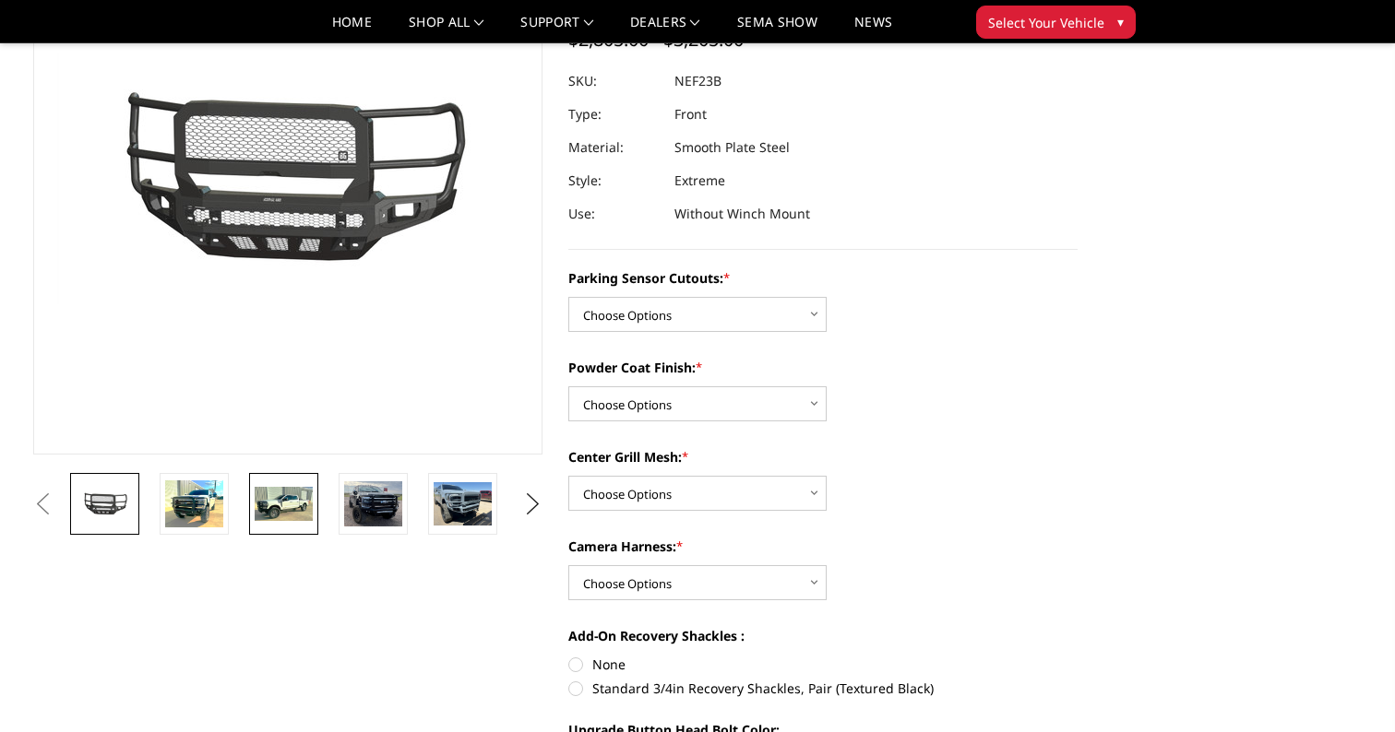
click at [304, 505] on img at bounding box center [284, 504] width 58 height 35
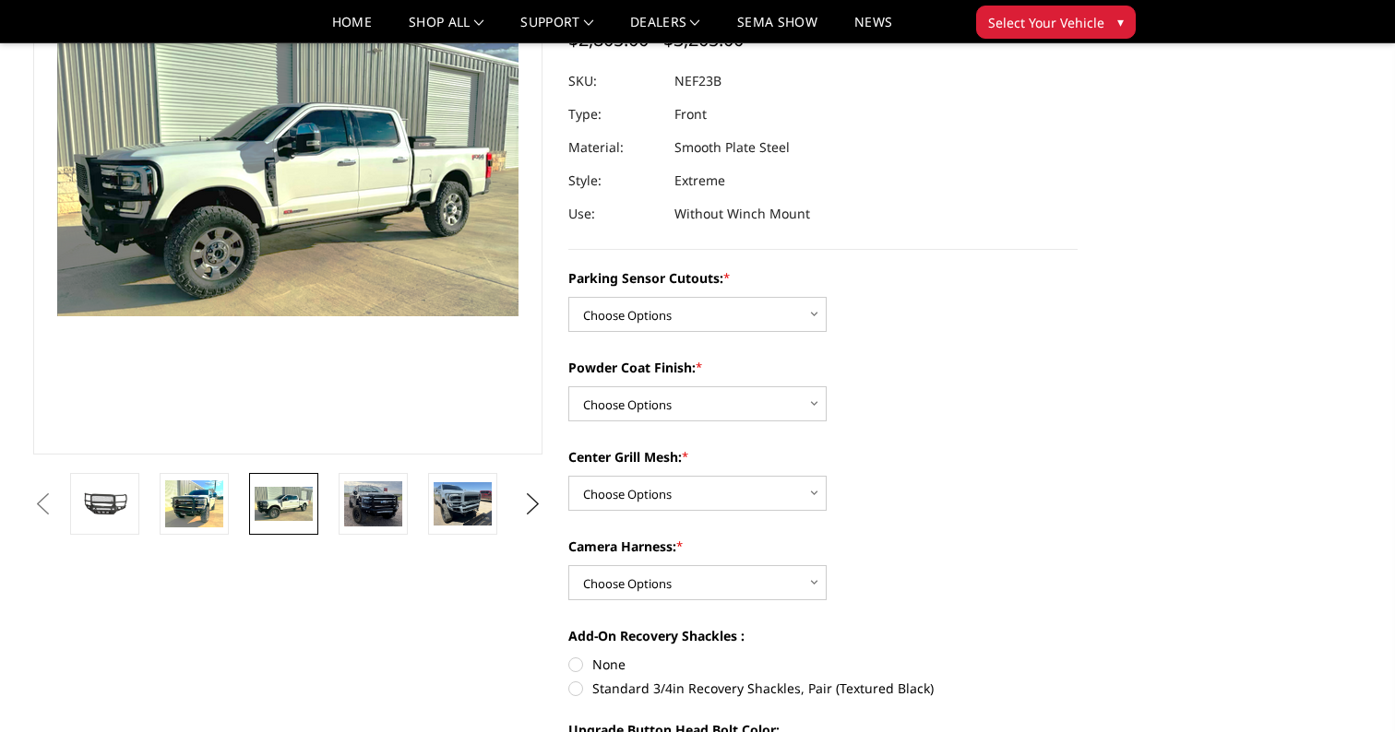
scroll to position [180, 0]
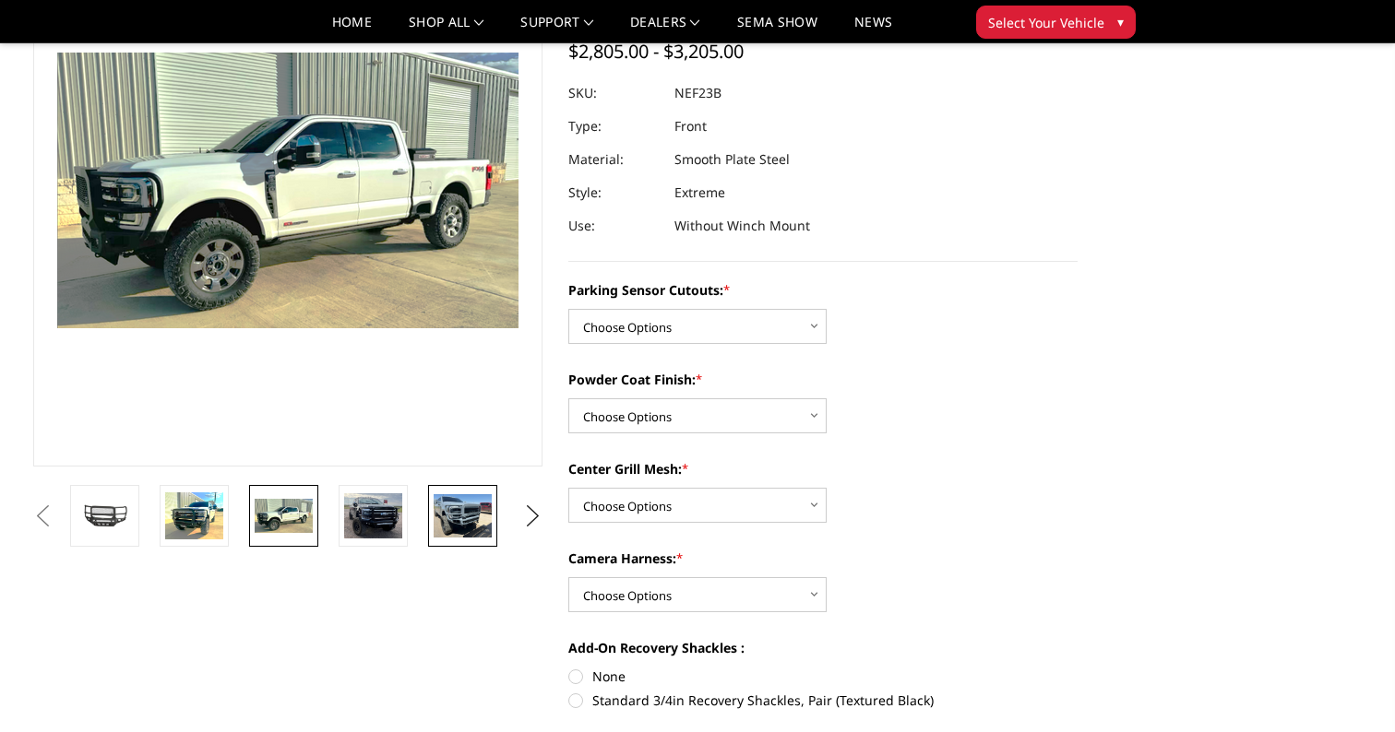
click at [477, 515] on img at bounding box center [462, 515] width 58 height 43
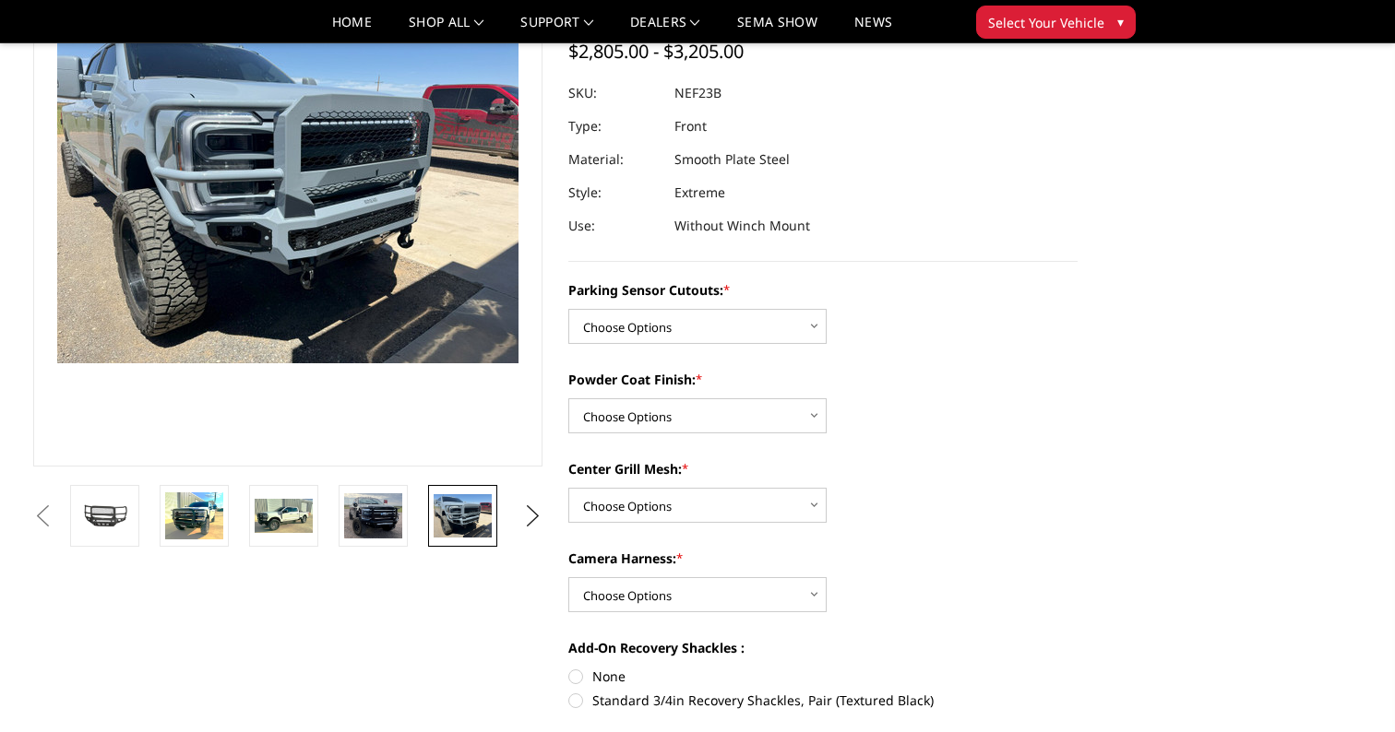
scroll to position [145, 0]
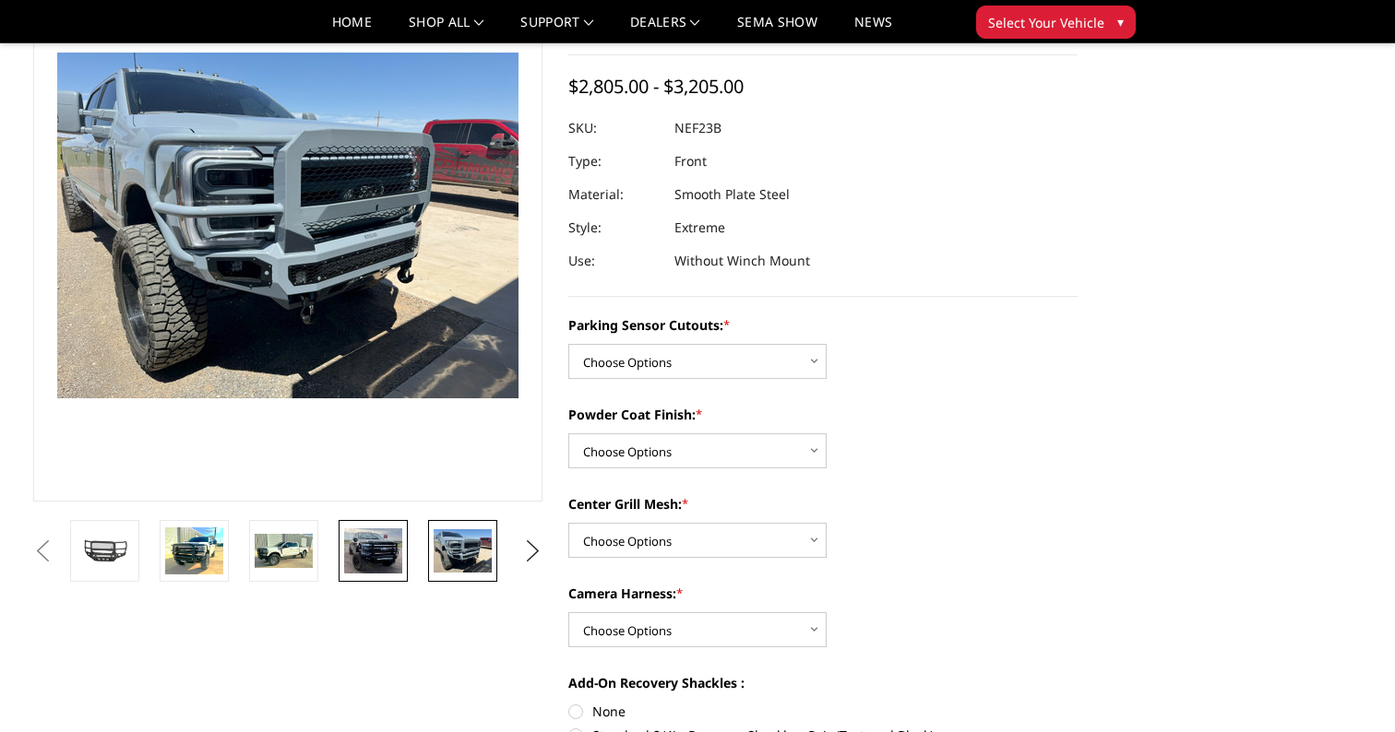
click at [387, 543] on img at bounding box center [373, 550] width 58 height 45
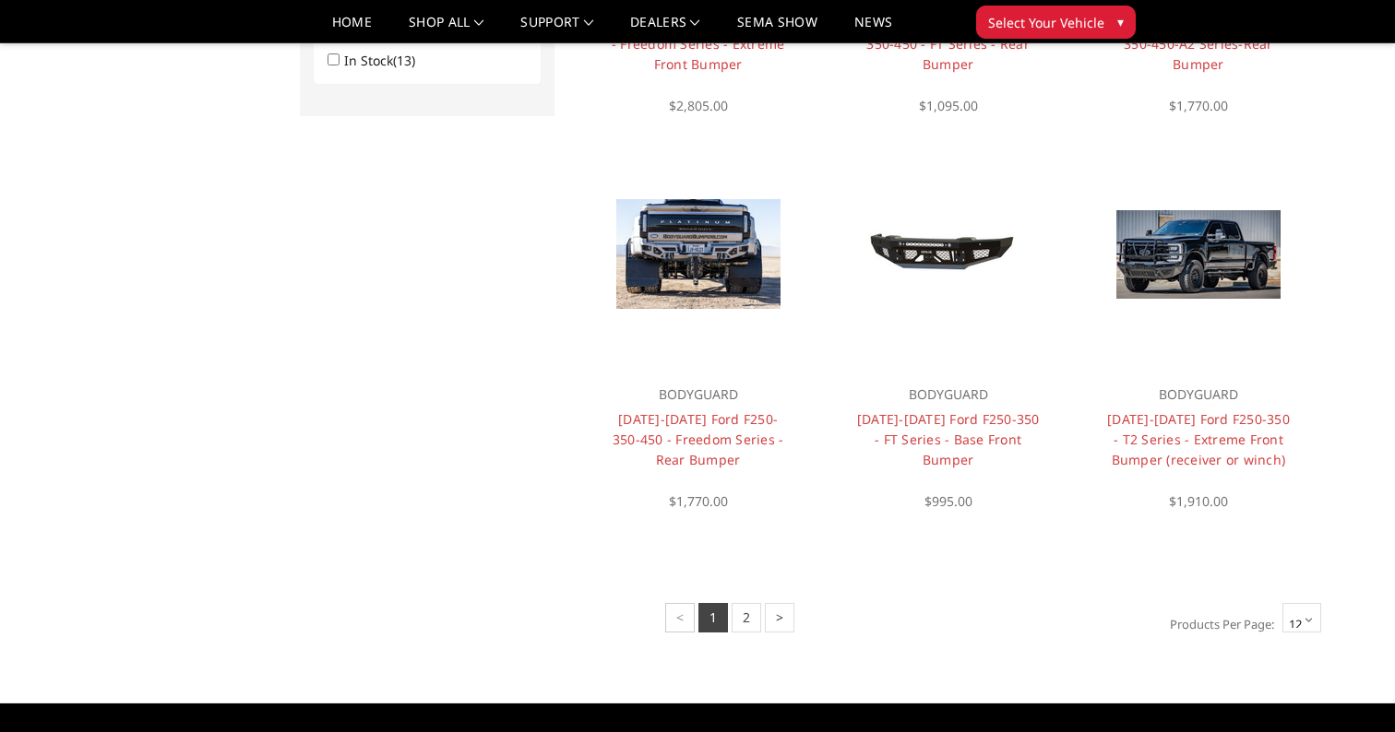
scroll to position [1281, 0]
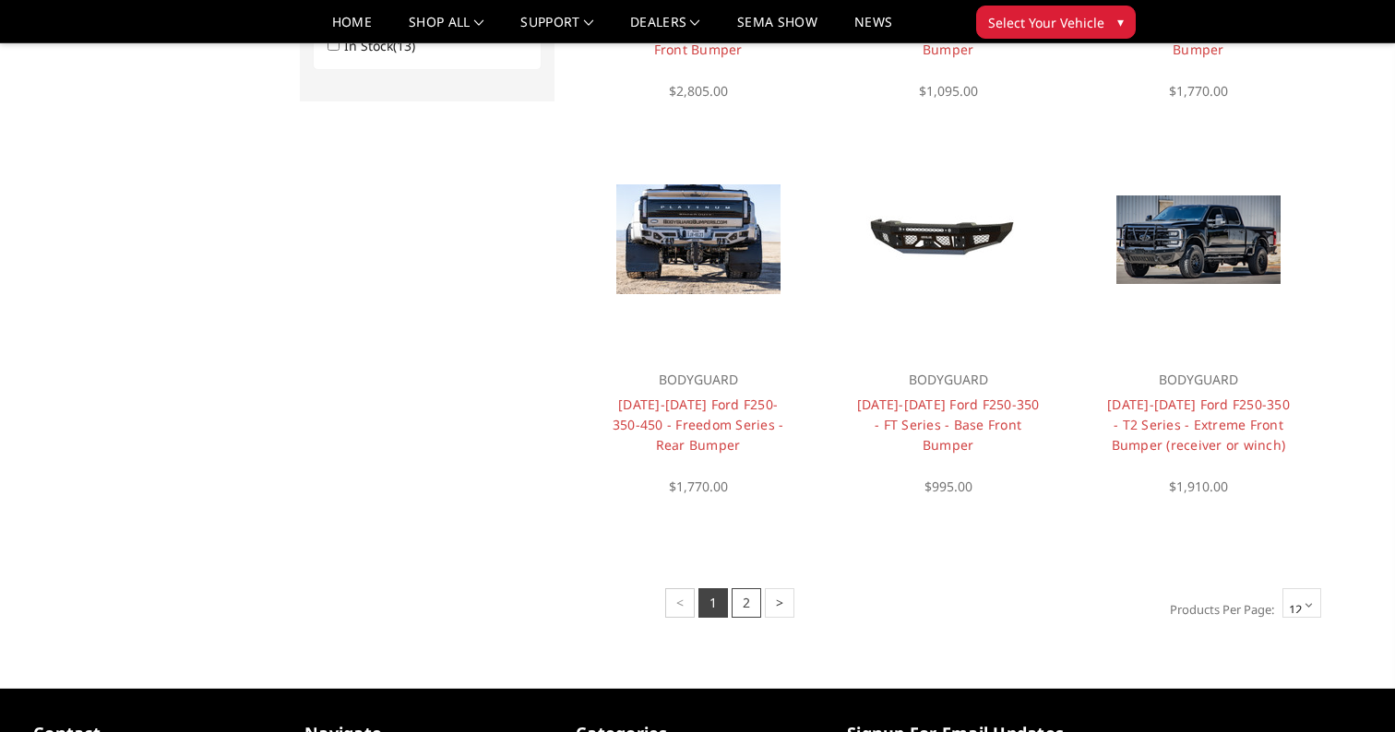
click at [752, 599] on link "2" at bounding box center [746, 603] width 30 height 30
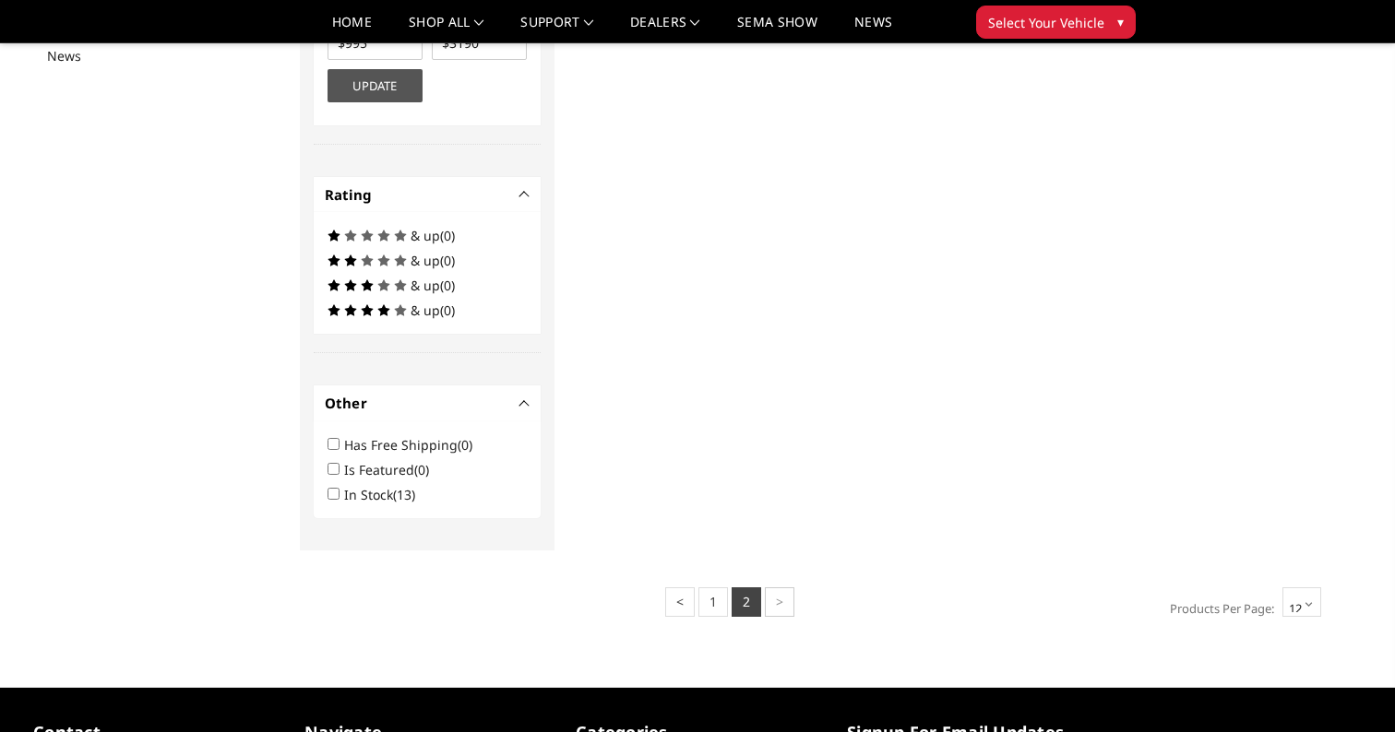
scroll to position [698, 0]
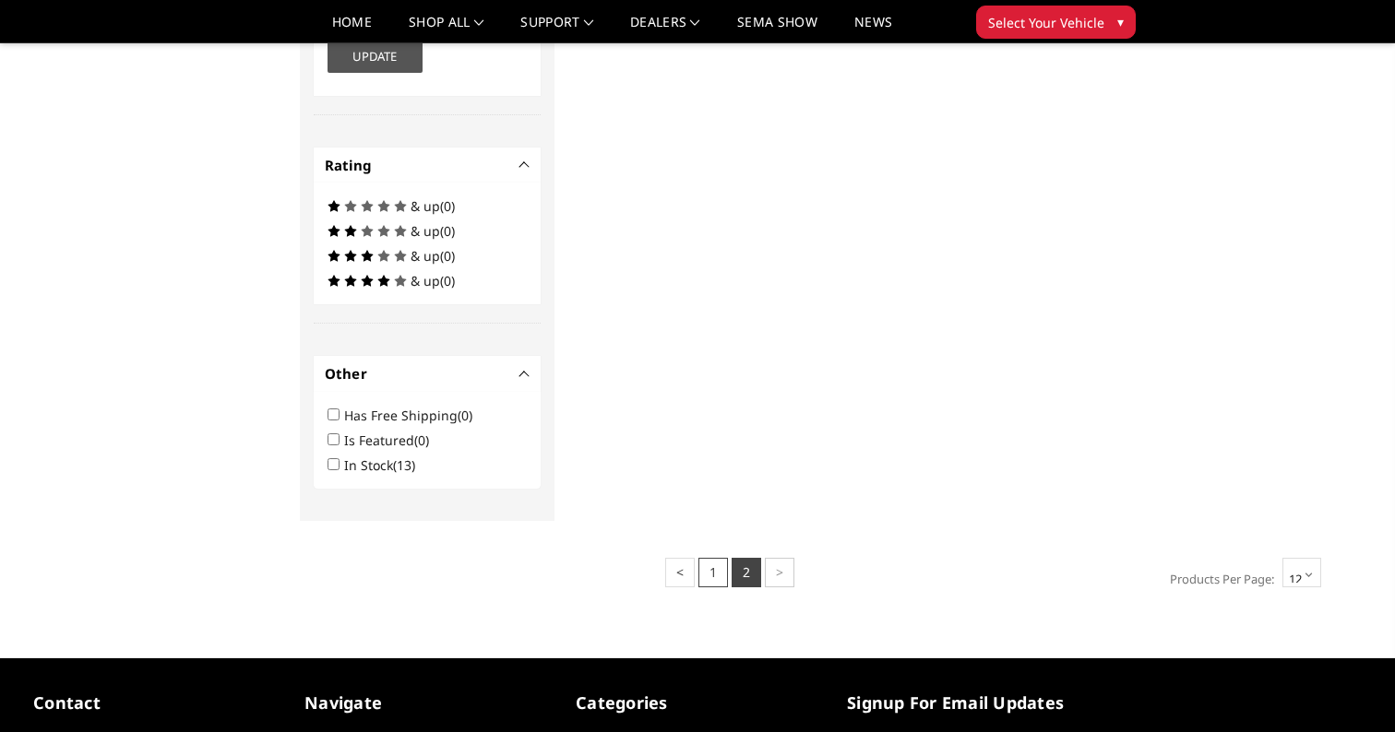
click at [711, 564] on link "1" at bounding box center [713, 573] width 30 height 30
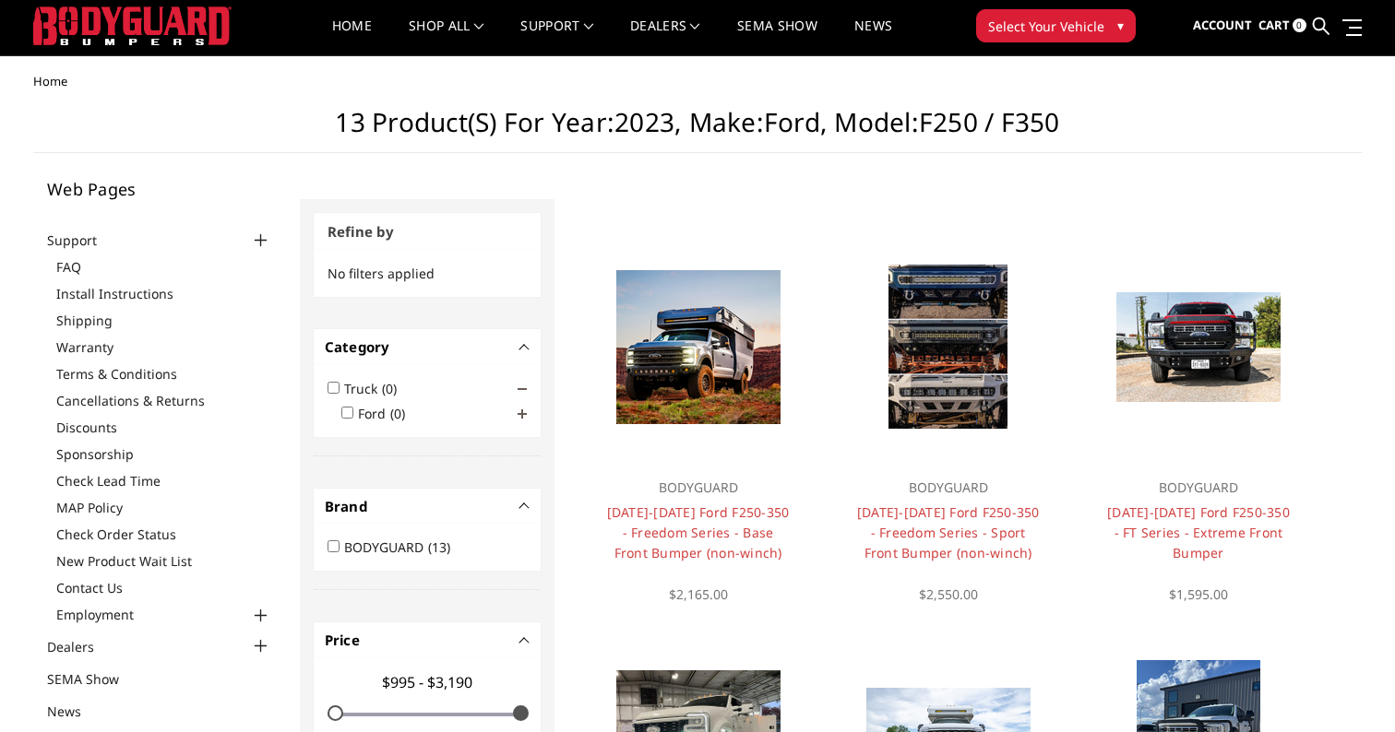
scroll to position [59, 0]
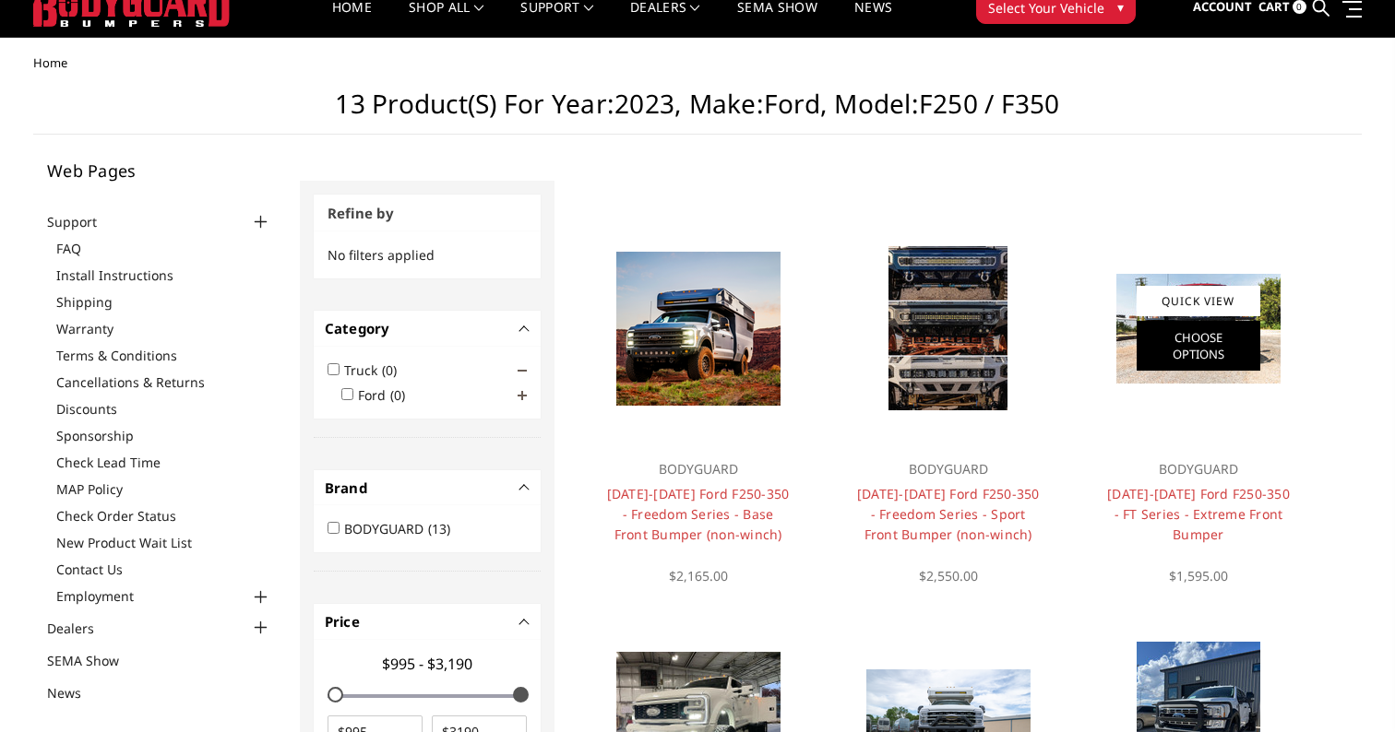
click at [1176, 341] on link "Choose Options" at bounding box center [1198, 346] width 124 height 50
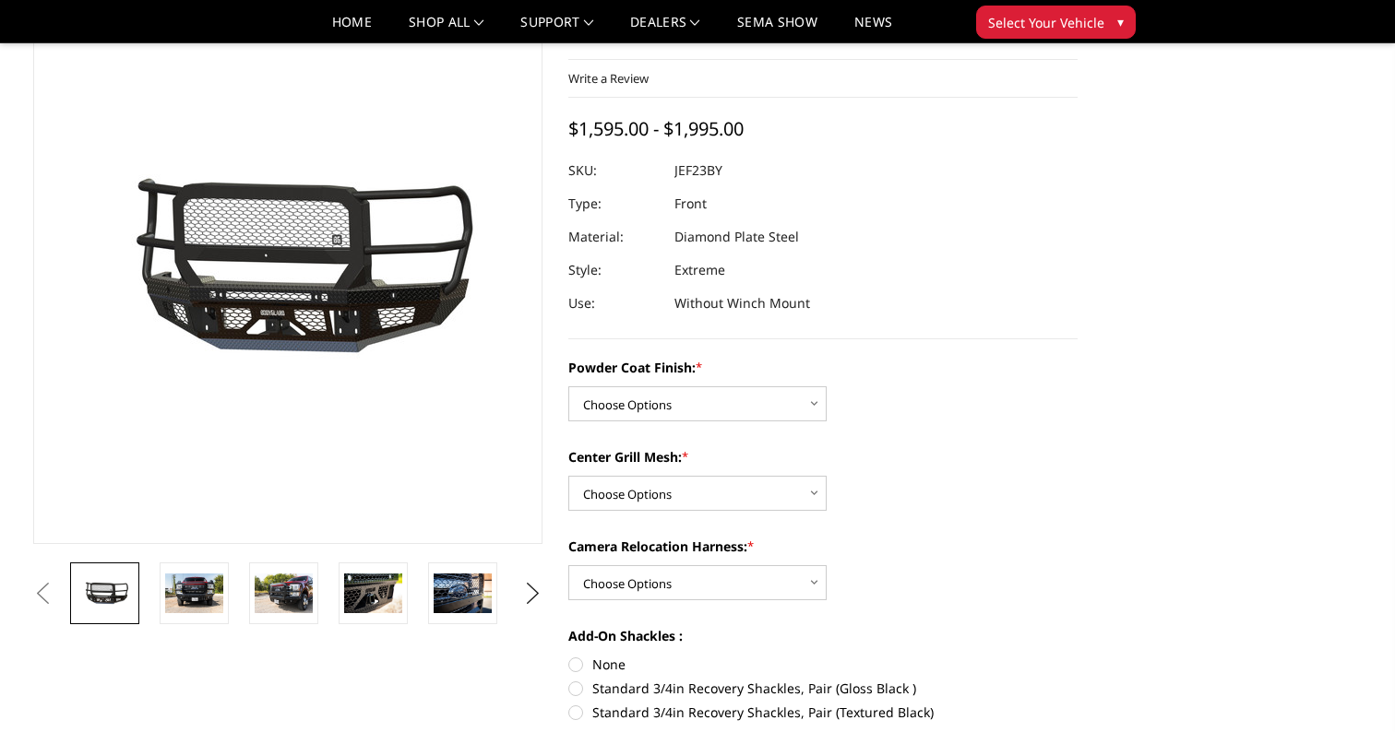
scroll to position [112, 0]
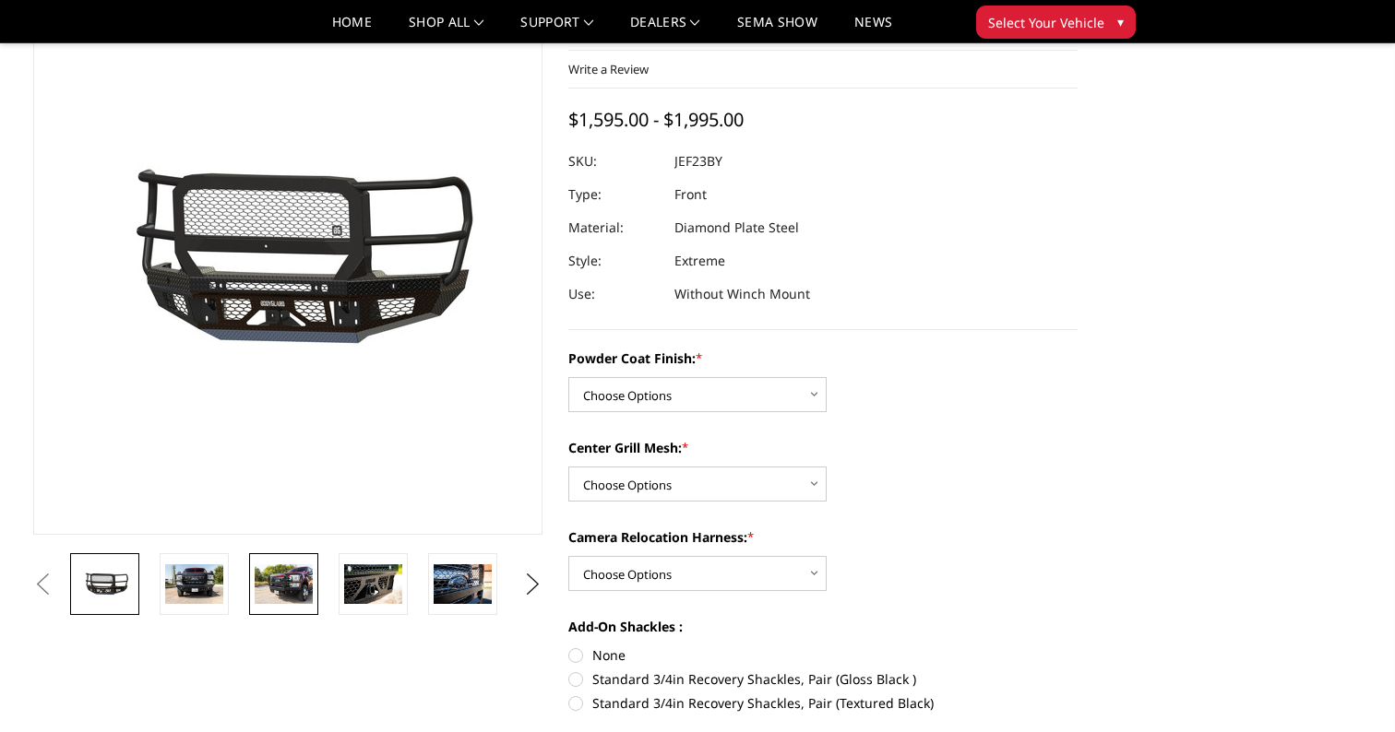
click at [304, 584] on img at bounding box center [284, 583] width 58 height 39
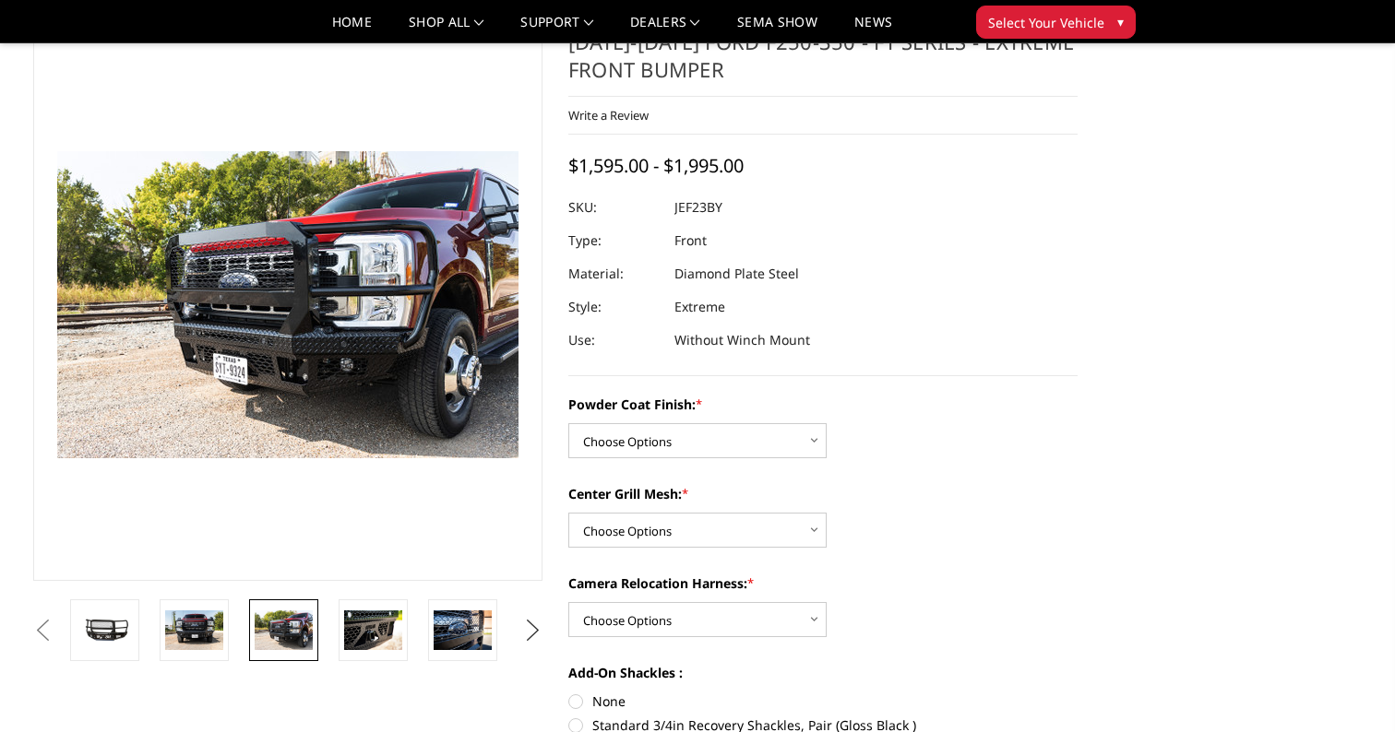
click at [528, 624] on button "Next" at bounding box center [533, 631] width 28 height 28
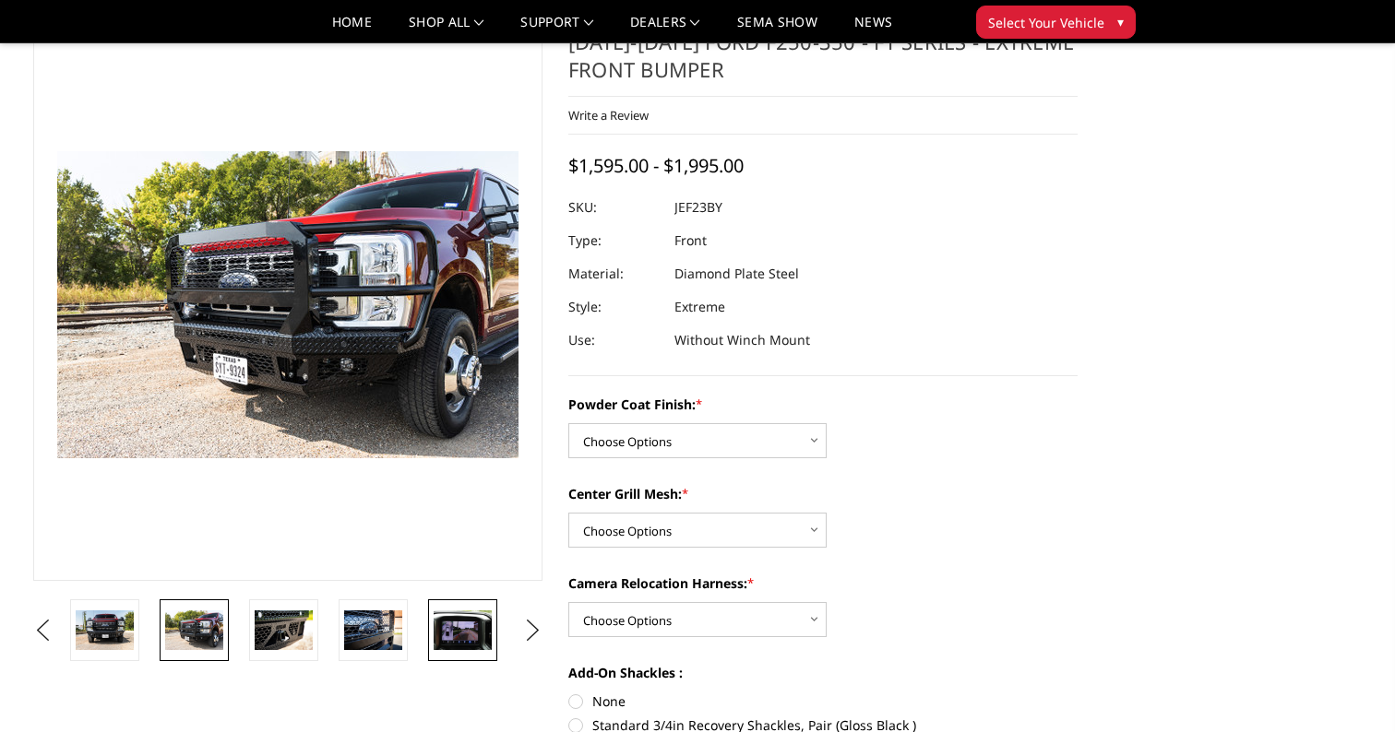
click at [459, 628] on img at bounding box center [462, 630] width 58 height 39
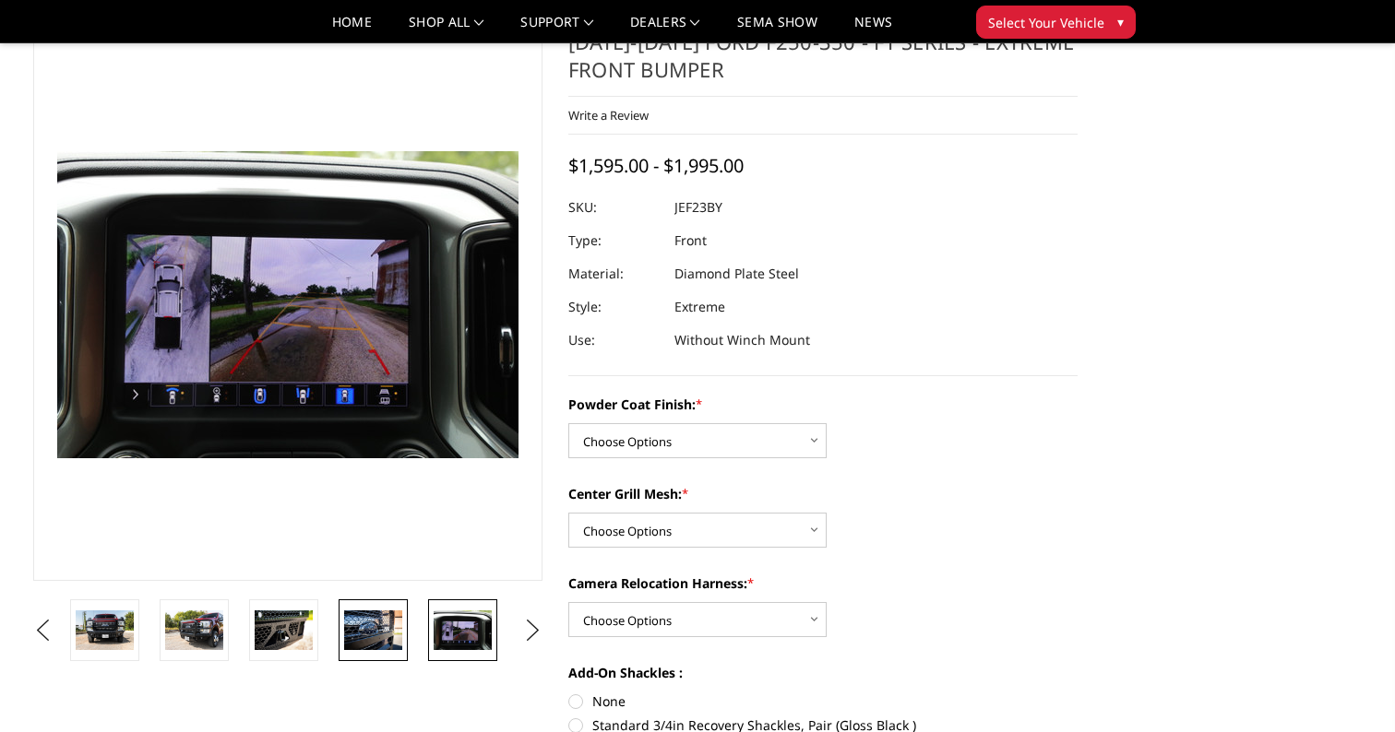
click at [378, 645] on img at bounding box center [373, 630] width 58 height 39
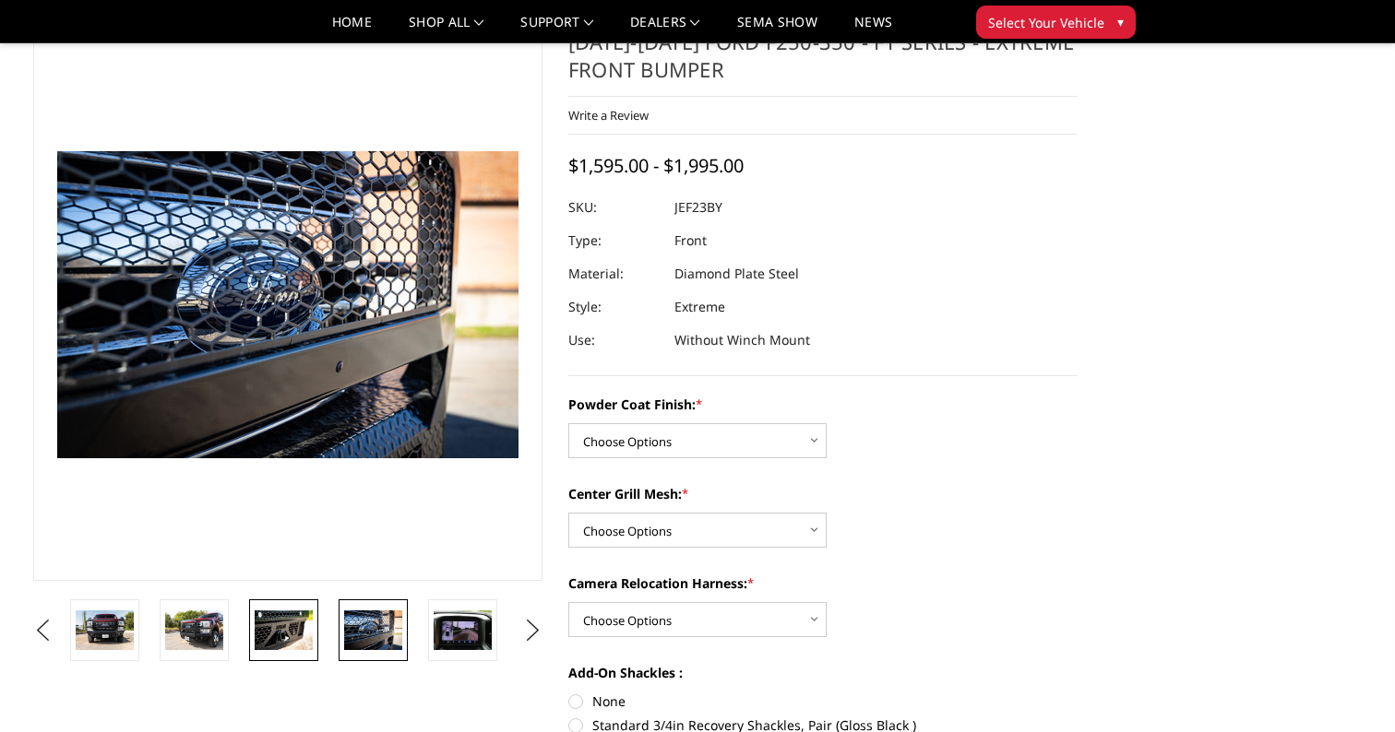
click at [276, 628] on img at bounding box center [284, 630] width 58 height 39
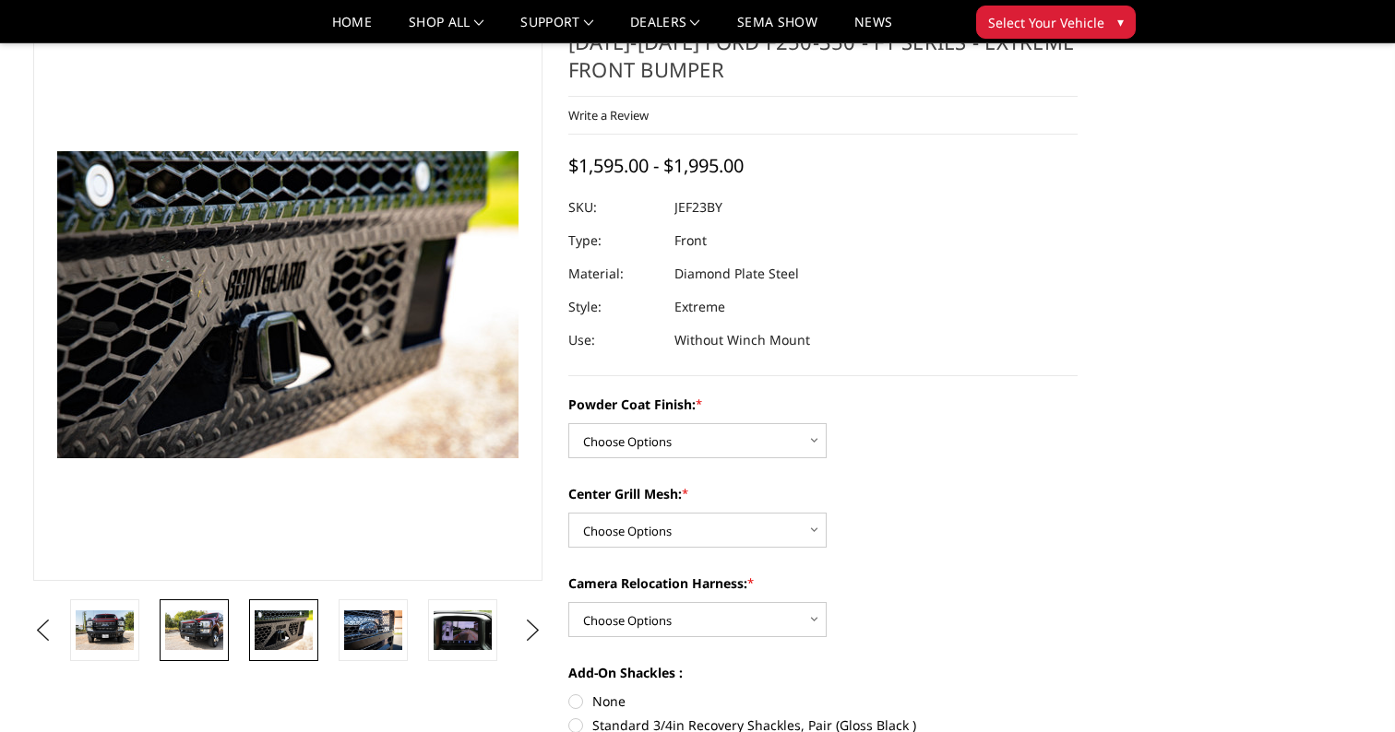
click at [212, 631] on img at bounding box center [194, 630] width 58 height 39
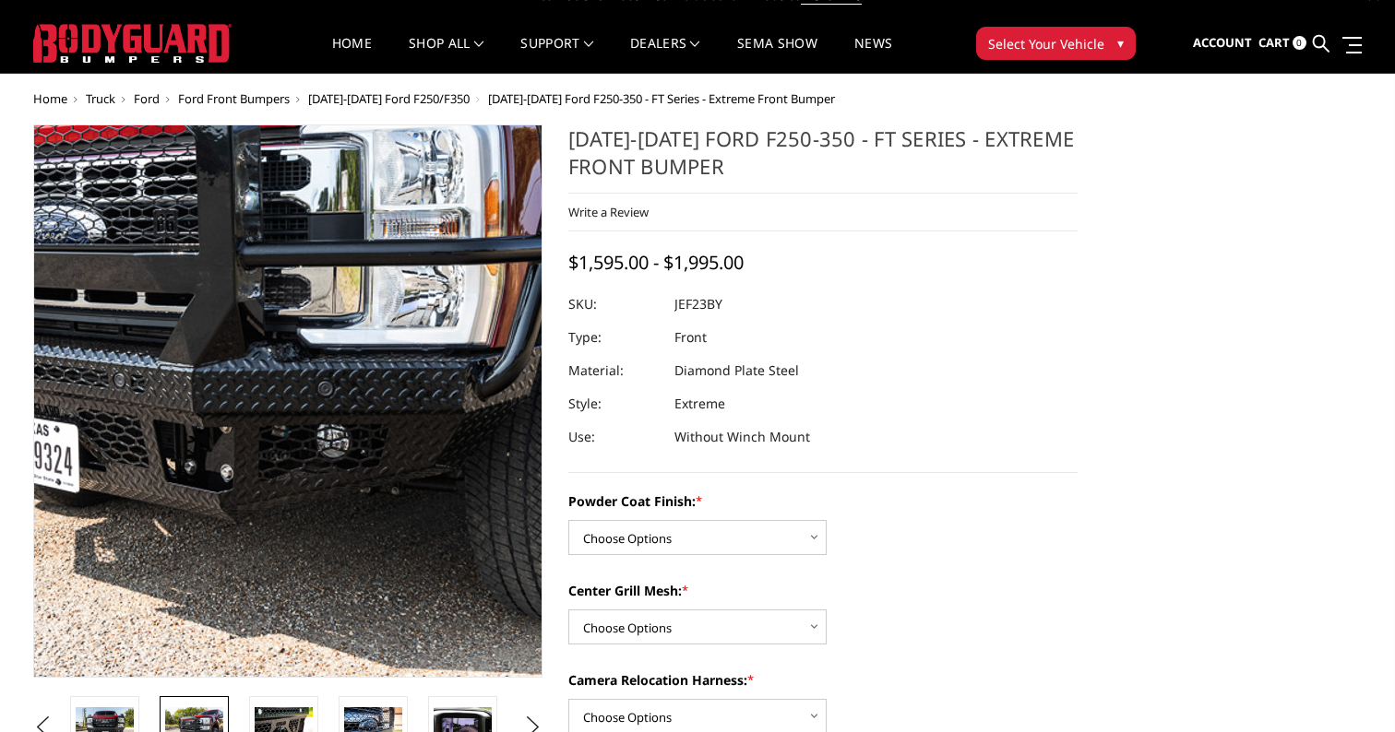
scroll to position [0, 0]
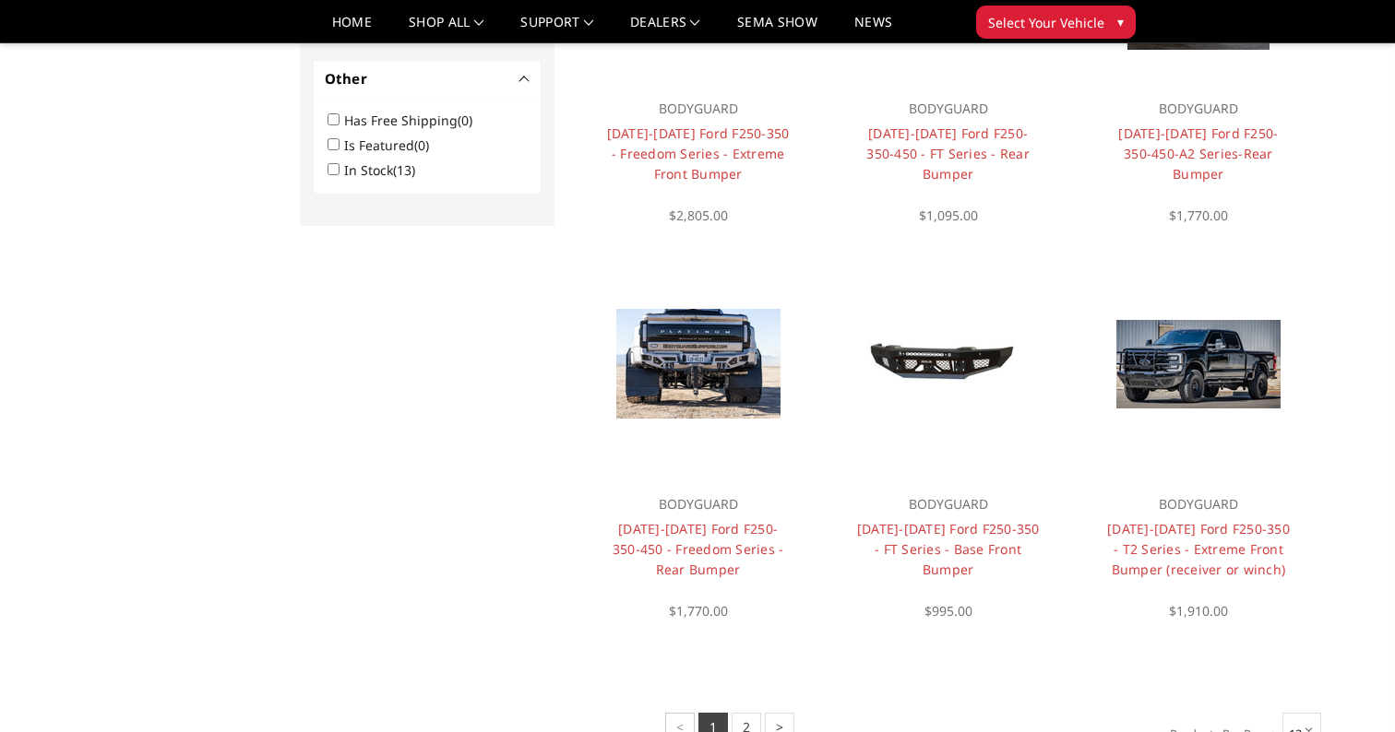
scroll to position [1165, 0]
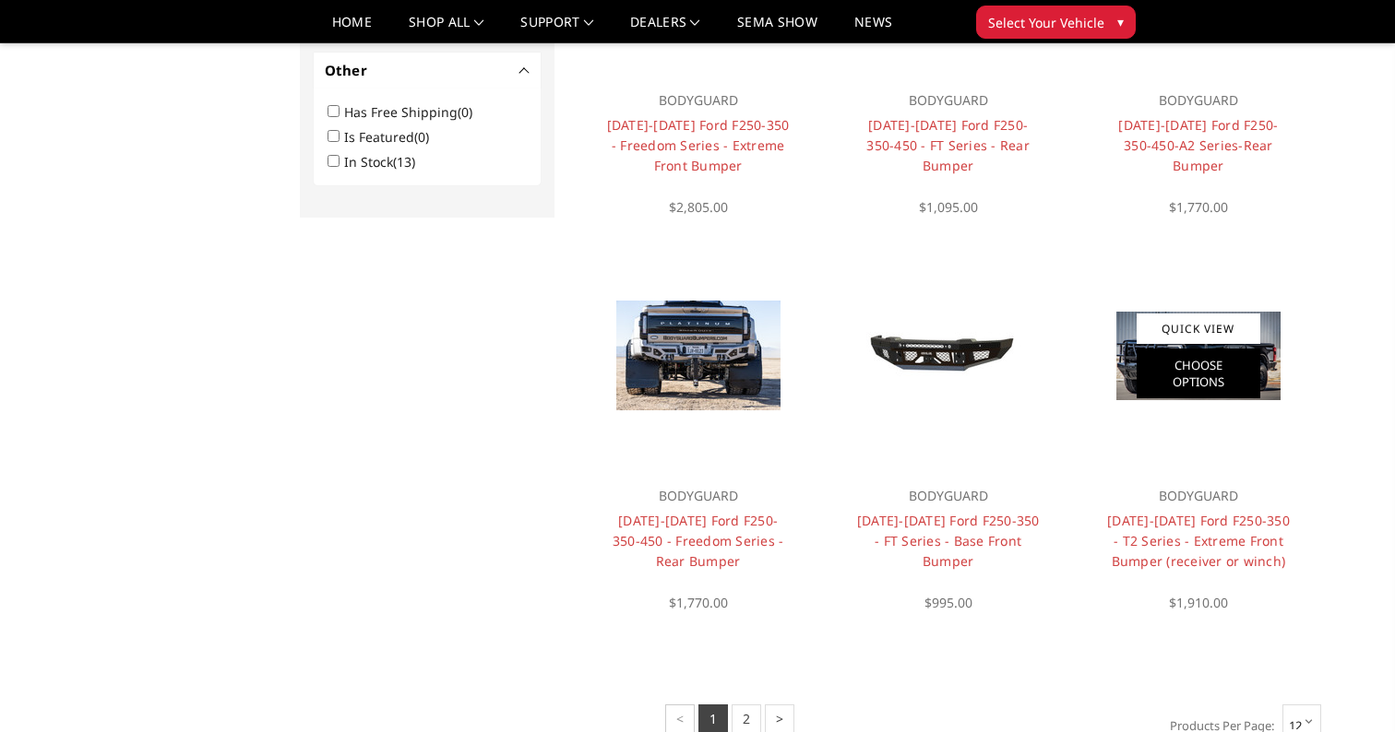
click at [1169, 369] on link "Choose Options" at bounding box center [1198, 374] width 124 height 50
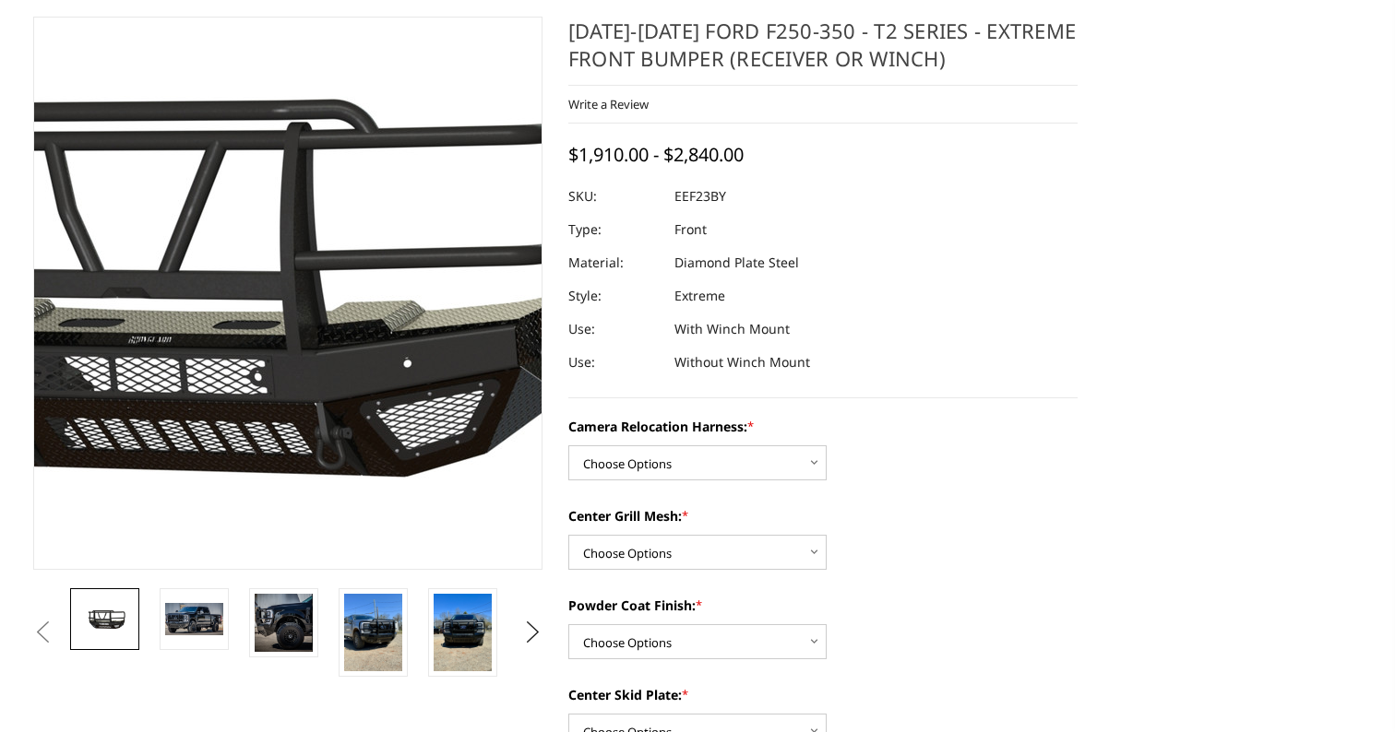
scroll to position [161, 0]
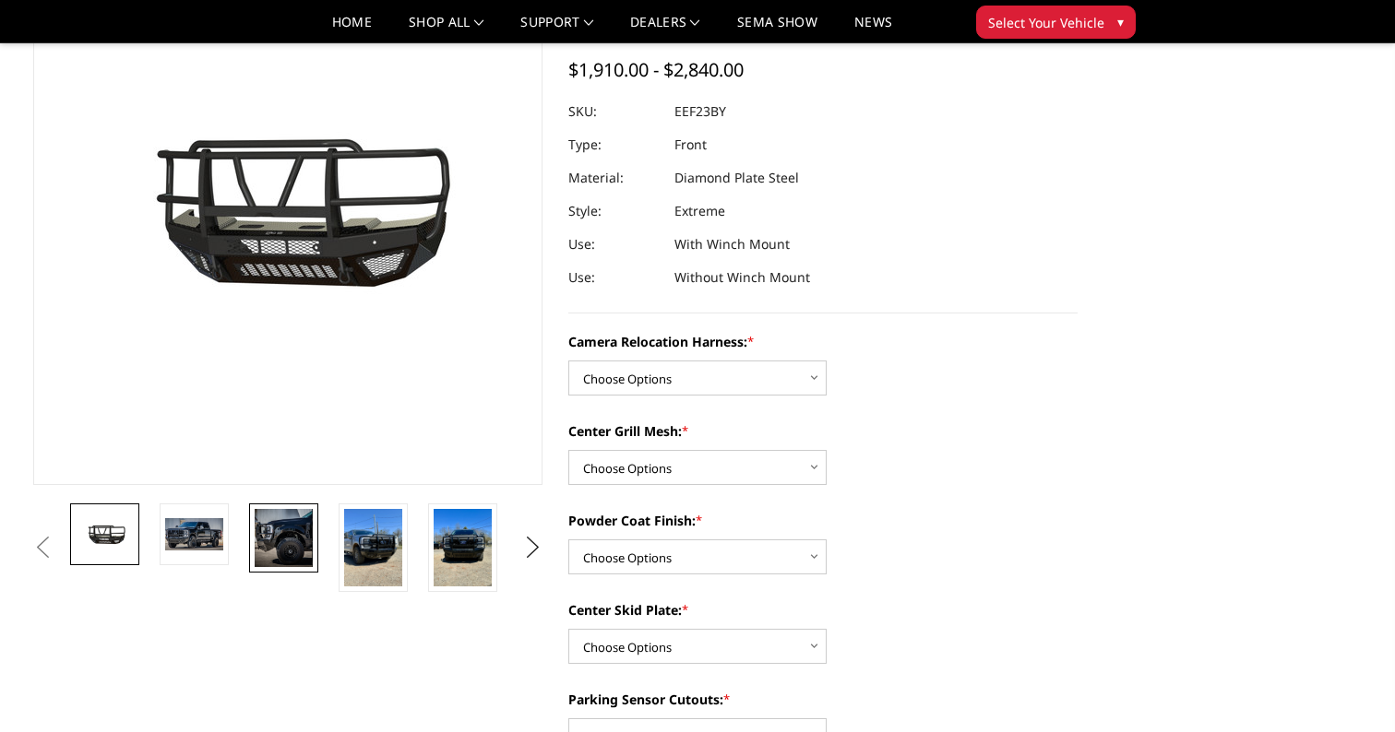
click at [278, 536] on img at bounding box center [284, 538] width 58 height 58
